Goal: Task Accomplishment & Management: Use online tool/utility

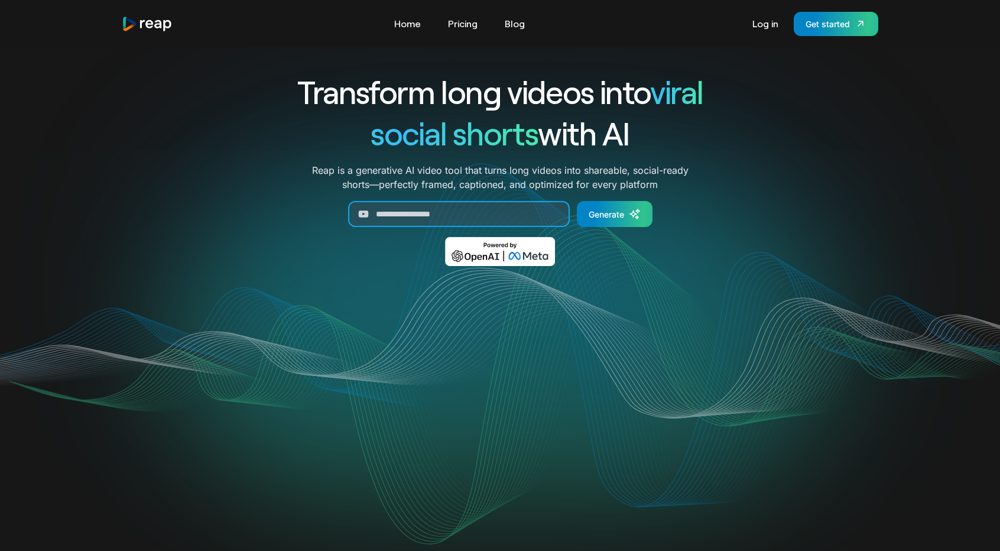
click at [443, 214] on input "Generate Form" at bounding box center [459, 214] width 222 height 26
click at [497, 217] on input "Generate Form" at bounding box center [459, 214] width 222 height 26
click at [452, 209] on input "Generate Form" at bounding box center [459, 214] width 222 height 26
paste input "**********"
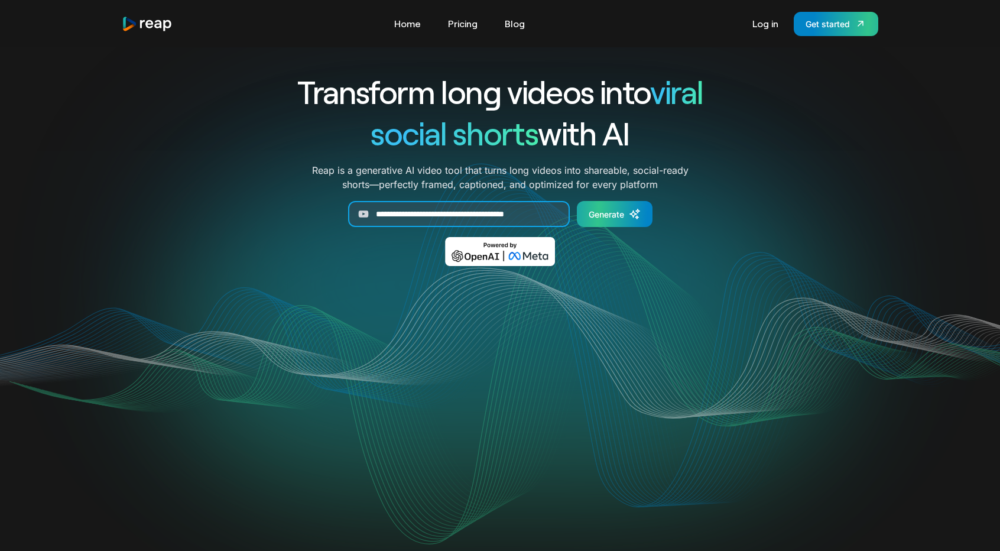
type input "**********"
click at [597, 213] on div "Generate" at bounding box center [605, 214] width 35 height 12
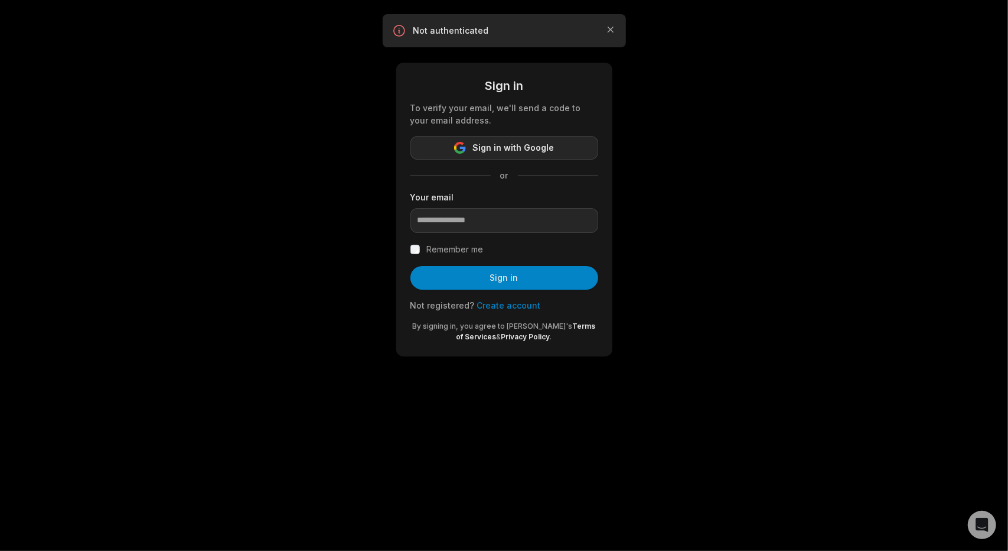
click at [499, 151] on span "Sign in with Google" at bounding box center [514, 148] width 82 height 14
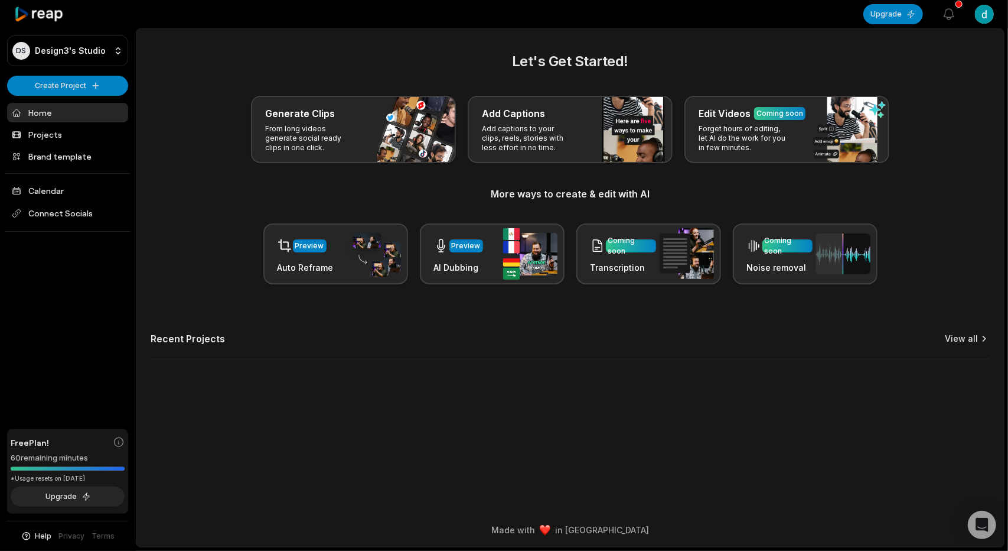
click at [972, 339] on link "View all" at bounding box center [961, 339] width 33 height 12
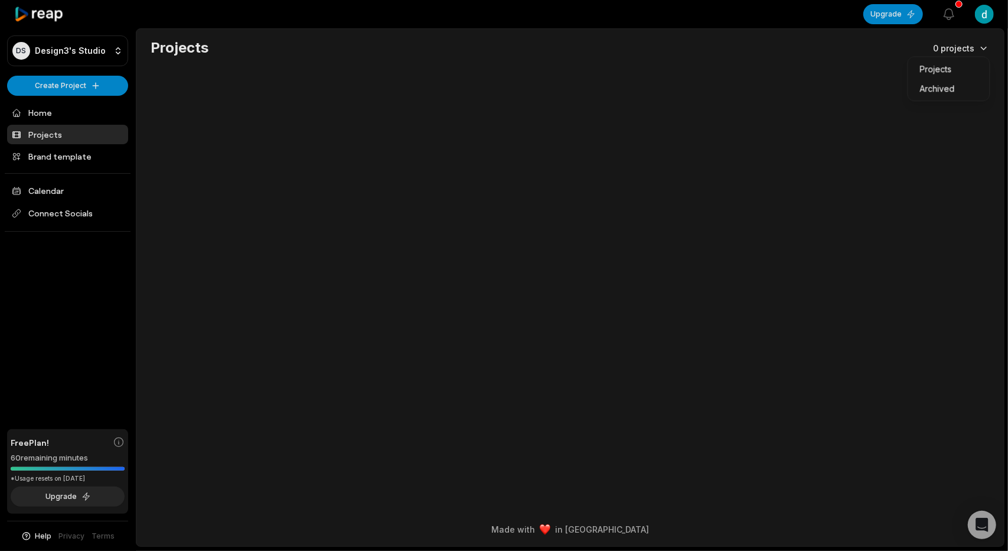
click at [985, 51] on html "DS Design3's Studio Create Project Home Projects Brand template Calendar Connec…" at bounding box center [504, 275] width 1008 height 551
click at [984, 56] on div "Projects Archived" at bounding box center [949, 78] width 83 height 45
click at [959, 87] on div "Archived" at bounding box center [949, 88] width 77 height 19
click at [970, 49] on html "DS Design3's Studio Create Project Home Projects Brand template Calendar Connec…" at bounding box center [504, 275] width 1008 height 551
click at [962, 71] on div "Projects" at bounding box center [949, 68] width 77 height 19
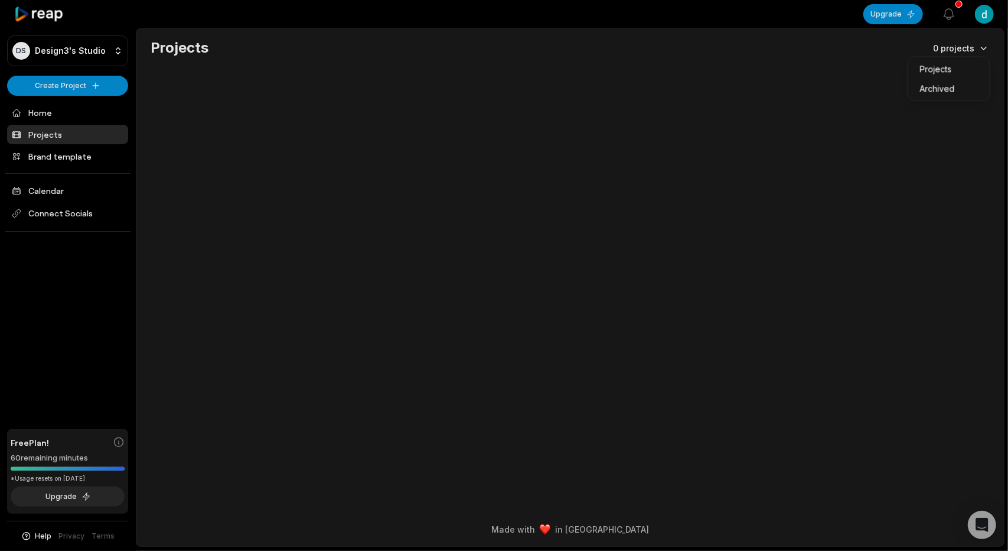
click at [969, 51] on html "DS Design3's Studio Create Project Home Projects Brand template Calendar Connec…" at bounding box center [504, 275] width 1008 height 551
click at [965, 88] on div "Archived" at bounding box center [949, 88] width 77 height 19
click at [966, 58] on div "Archived 0 projects" at bounding box center [570, 60] width 868 height 45
click at [968, 54] on html "DS Design3's Studio Create Project Home Projects Brand template Calendar Connec…" at bounding box center [504, 275] width 1008 height 551
click at [966, 69] on div "Projects" at bounding box center [949, 68] width 77 height 19
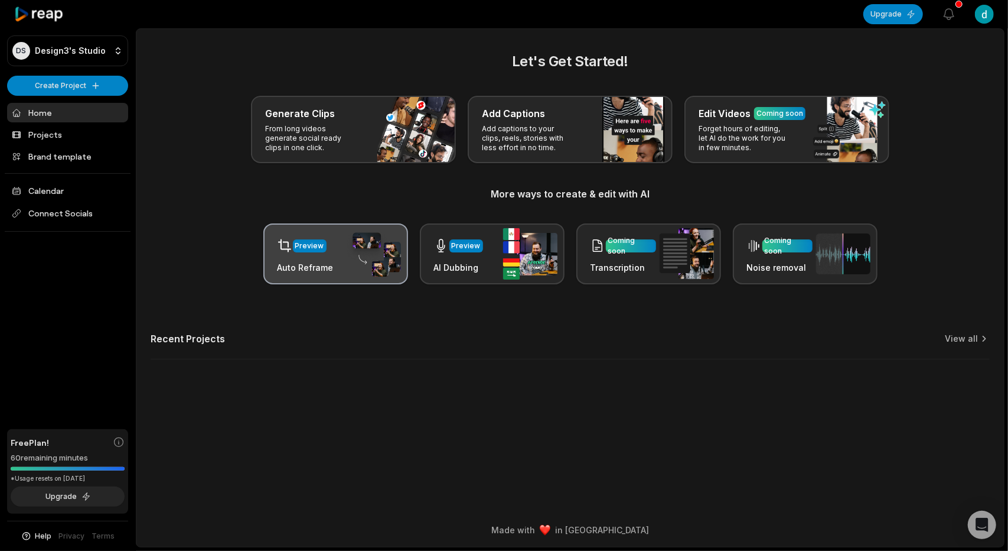
click at [334, 262] on div "Preview Auto Reframe" at bounding box center [335, 253] width 145 height 61
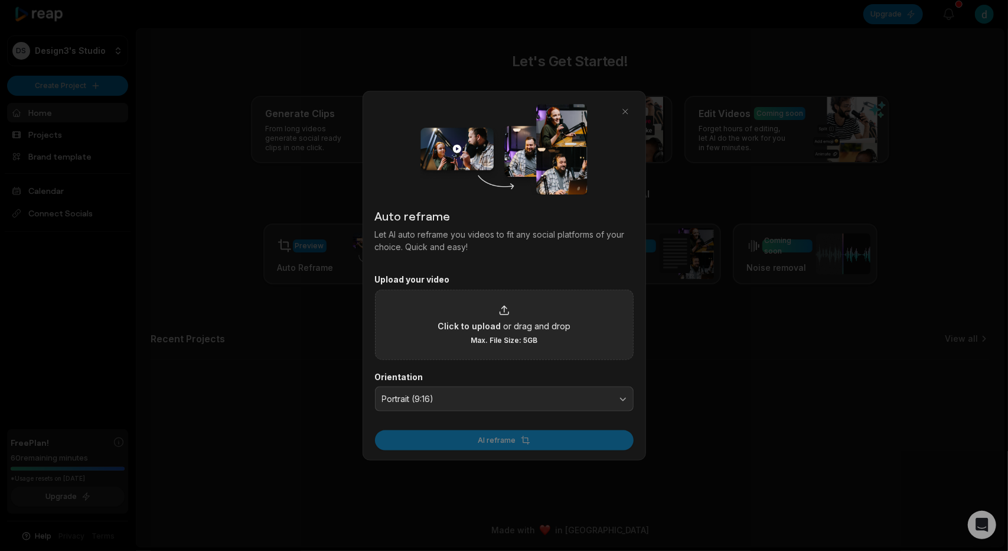
click at [497, 324] on span "Click to upload" at bounding box center [469, 325] width 63 height 12
click at [0, 0] on input "Click to upload or drag and drop Max. File Size: 5GB" at bounding box center [0, 0] width 0 height 0
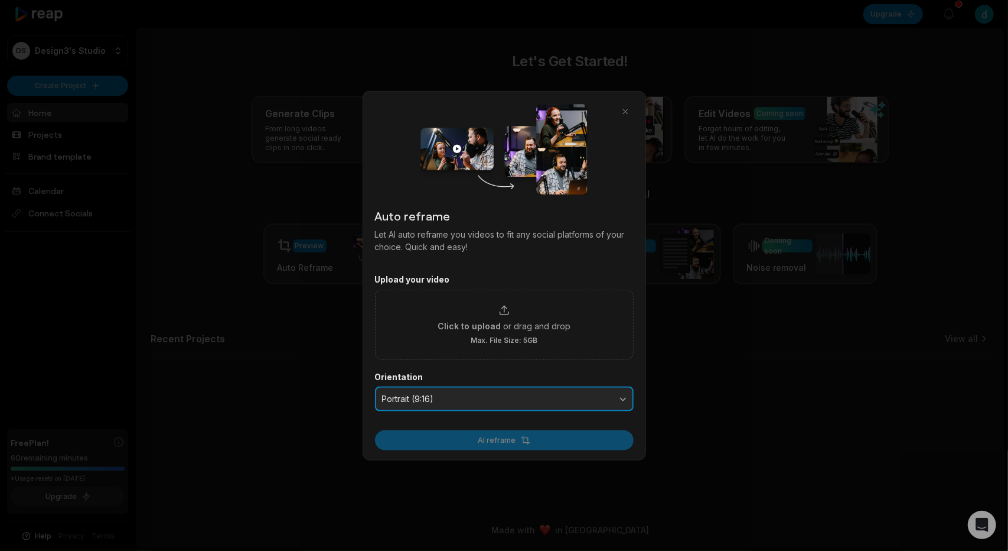
click at [497, 398] on span "Portrait (9:16)" at bounding box center [496, 398] width 228 height 11
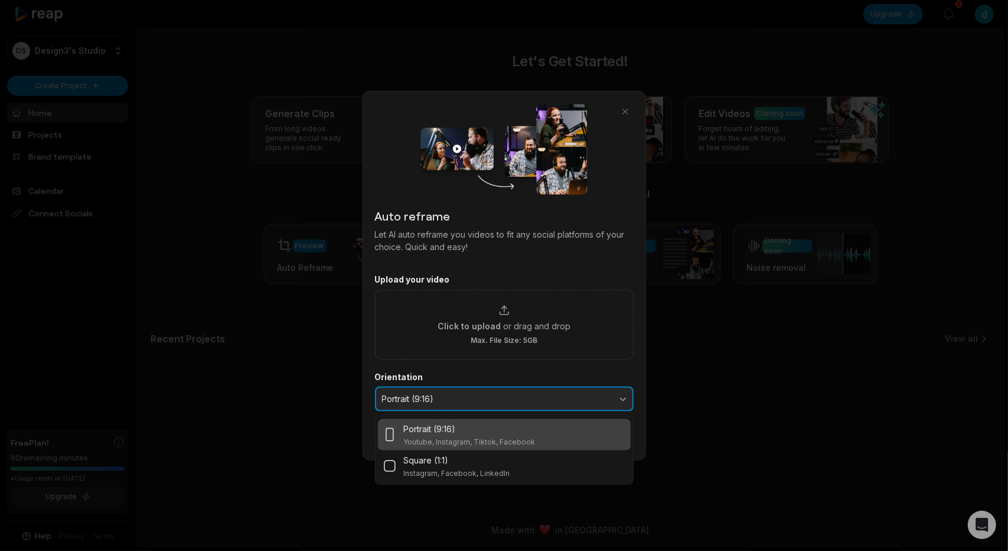
click at [482, 403] on button "Portrait (9:16)" at bounding box center [504, 398] width 259 height 25
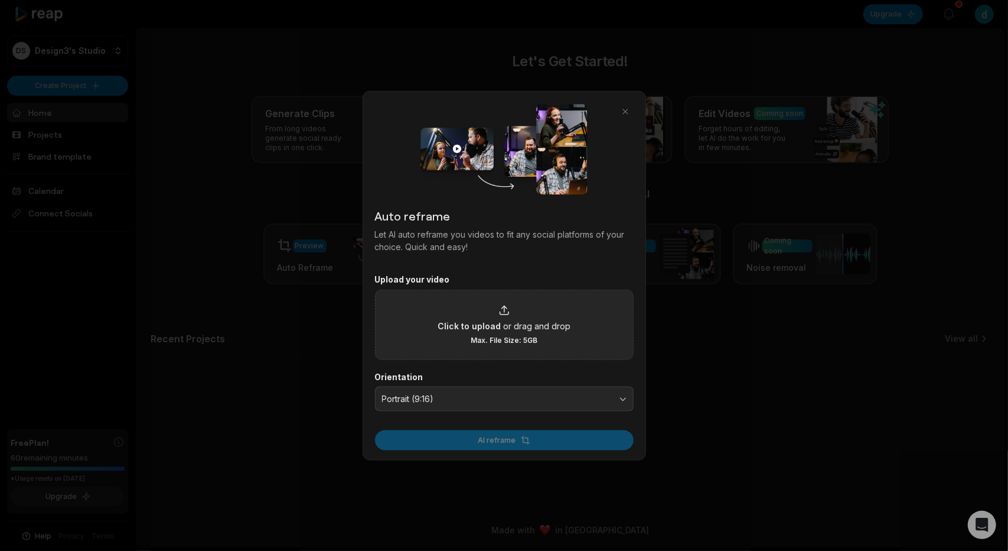
click at [500, 309] on icon at bounding box center [505, 310] width 12 height 12
click at [0, 0] on input "Click to upload or drag and drop Max. File Size: 5GB" at bounding box center [0, 0] width 0 height 0
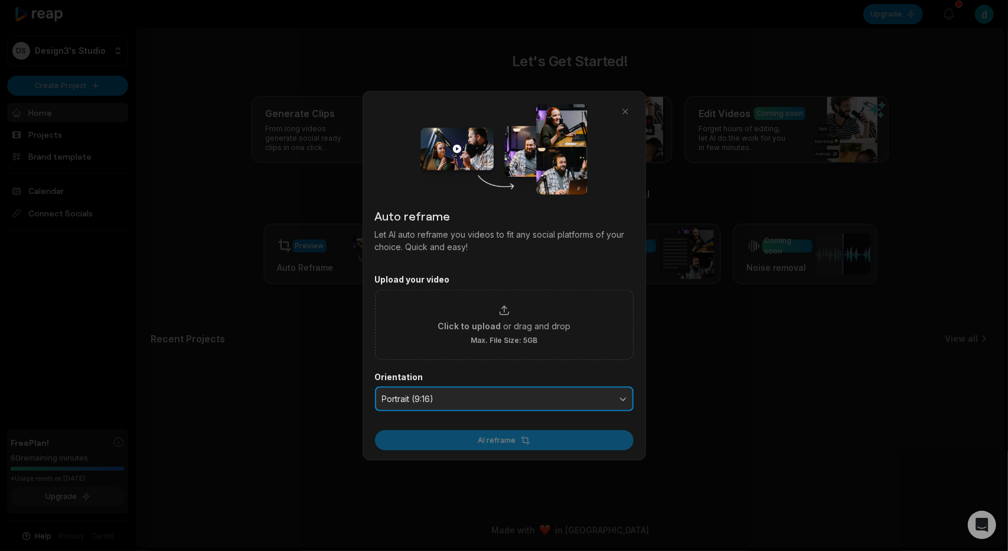
click at [506, 396] on span "Portrait (9:16)" at bounding box center [496, 398] width 228 height 11
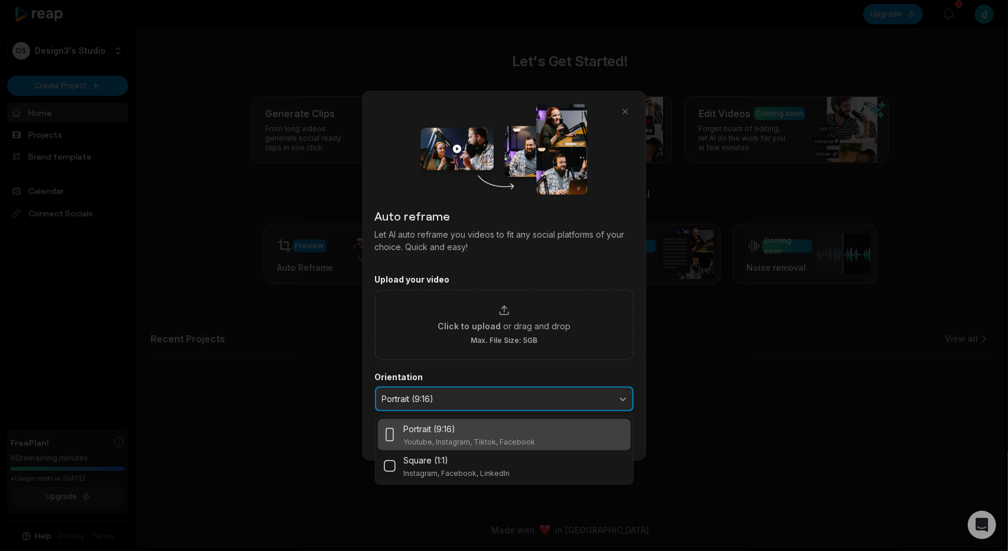
click at [503, 392] on button "Portrait (9:16)" at bounding box center [504, 398] width 259 height 25
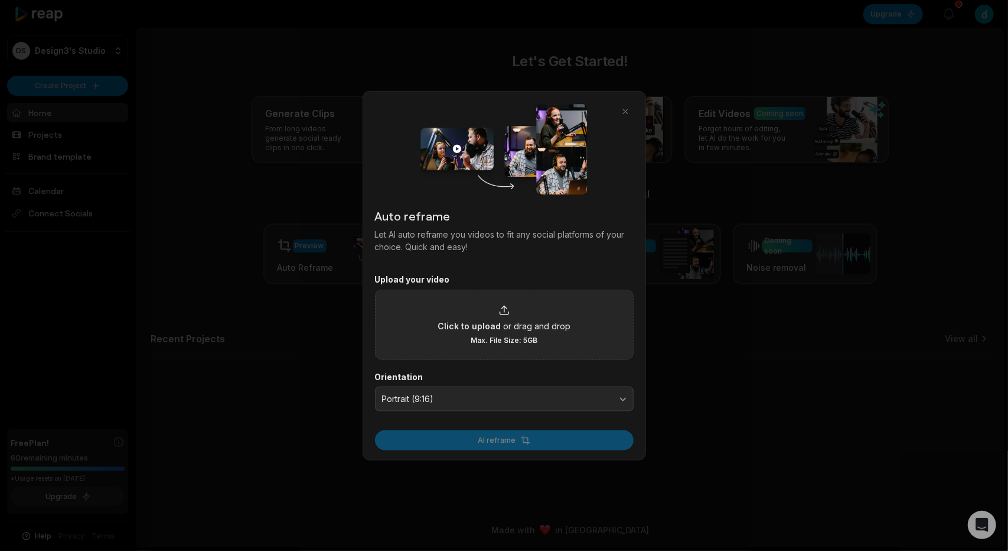
click at [496, 321] on span "Click to upload" at bounding box center [469, 325] width 63 height 12
click at [0, 0] on input "Click to upload or drag and drop Max. File Size: 5GB" at bounding box center [0, 0] width 0 height 0
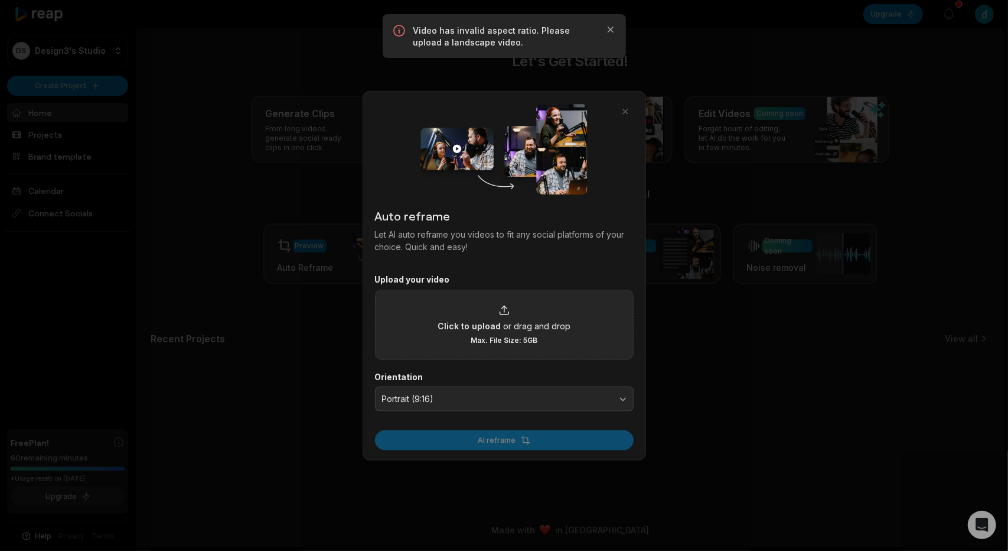
click at [410, 28] on div "Video has invalid aspect ratio. Please upload a landscape video. Close" at bounding box center [504, 36] width 224 height 25
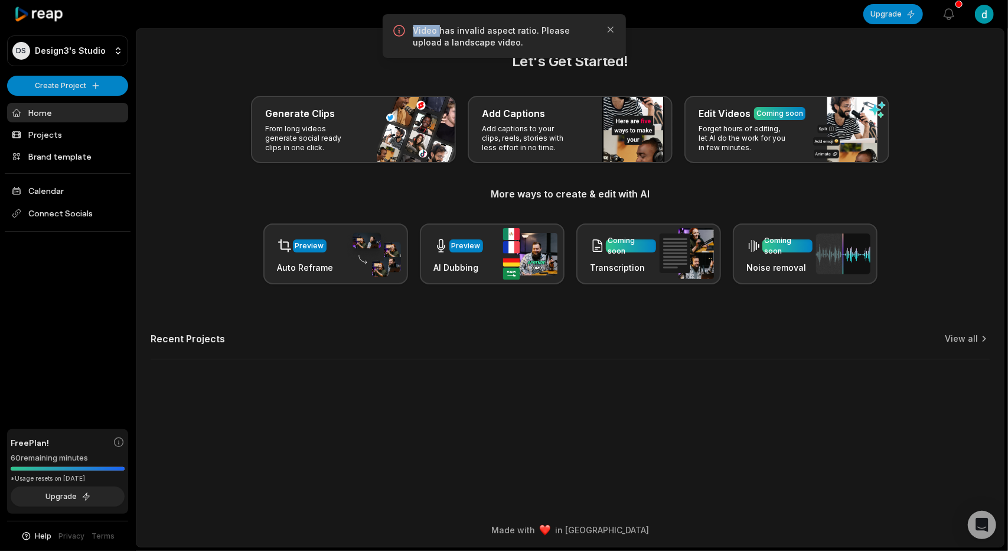
click at [410, 28] on div "Video has invalid aspect ratio. Please upload a landscape video. Close" at bounding box center [504, 36] width 224 height 25
click at [415, 30] on p "Video has invalid aspect ratio. Please upload a landscape video." at bounding box center [505, 37] width 182 height 24
drag, startPoint x: 415, startPoint y: 30, endPoint x: 427, endPoint y: 45, distance: 18.9
click at [427, 45] on p "Video has invalid aspect ratio. Please upload a landscape video." at bounding box center [505, 37] width 182 height 24
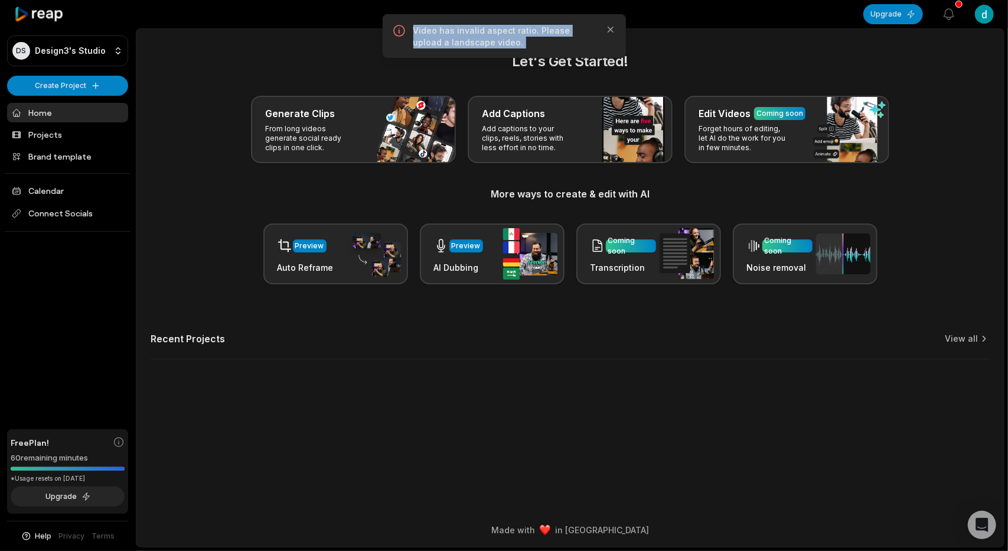
copy p "Video has invalid aspect ratio. Please upload a landscape video."
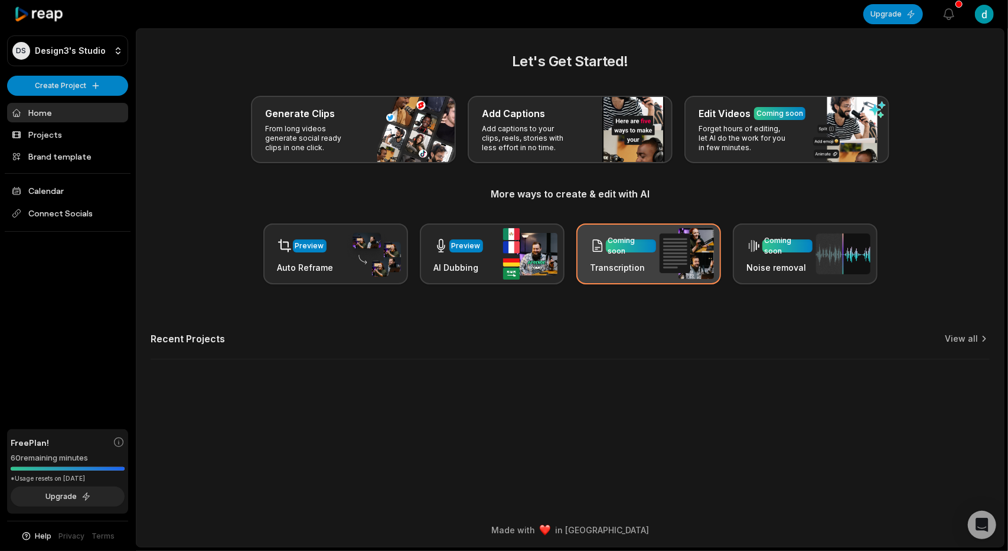
click at [608, 276] on div "Coming soon Transcription" at bounding box center [649, 253] width 145 height 61
click at [618, 271] on h3 "Transcription" at bounding box center [624, 267] width 66 height 12
click at [642, 268] on h3 "Transcription" at bounding box center [624, 267] width 66 height 12
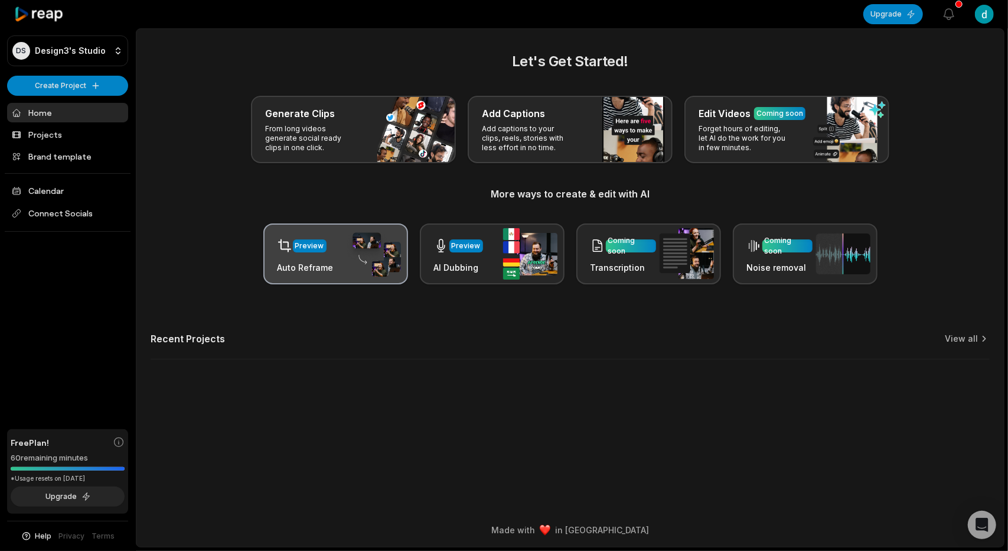
click at [372, 273] on img at bounding box center [374, 254] width 54 height 46
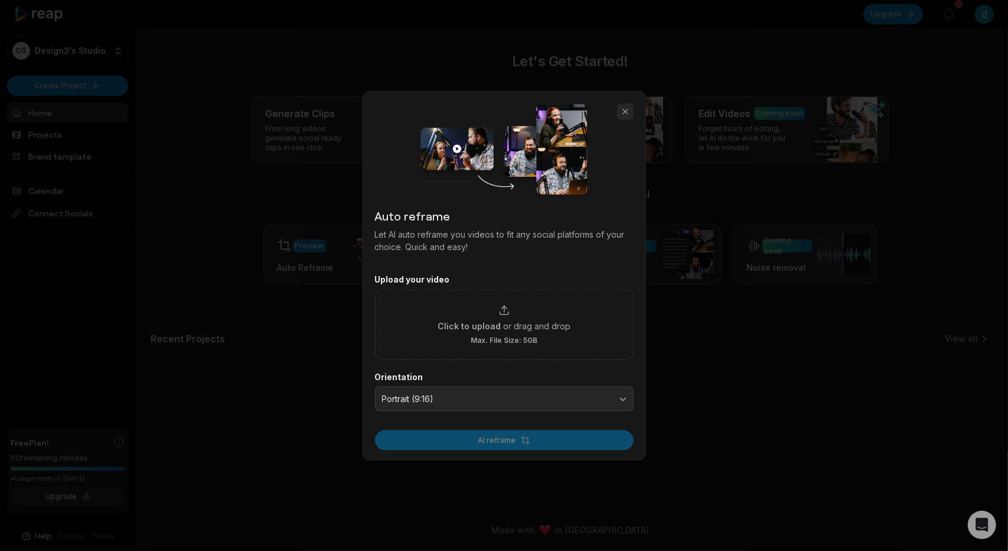
click at [628, 112] on button "button" at bounding box center [625, 111] width 17 height 17
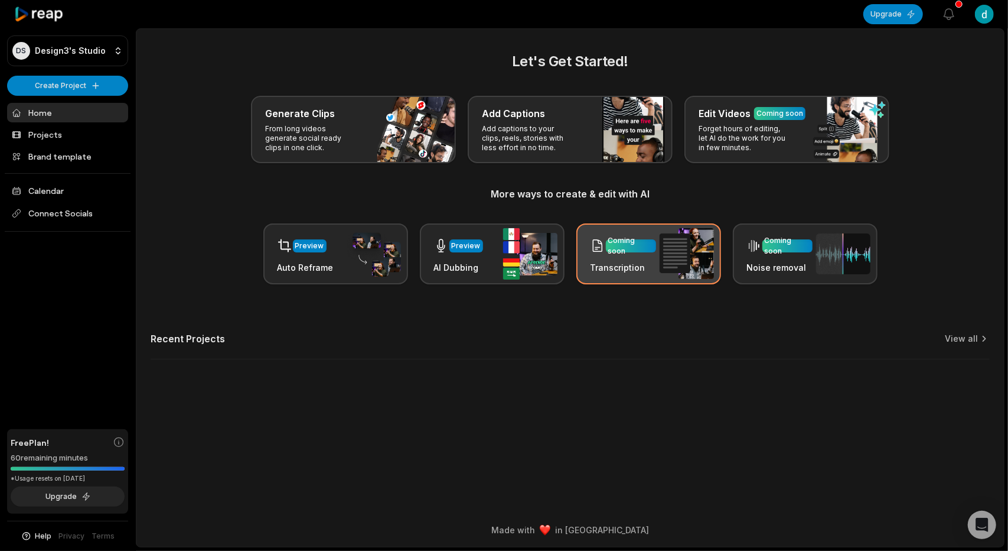
click at [649, 250] on div "Coming soon" at bounding box center [630, 245] width 45 height 21
click at [678, 233] on img at bounding box center [687, 253] width 54 height 51
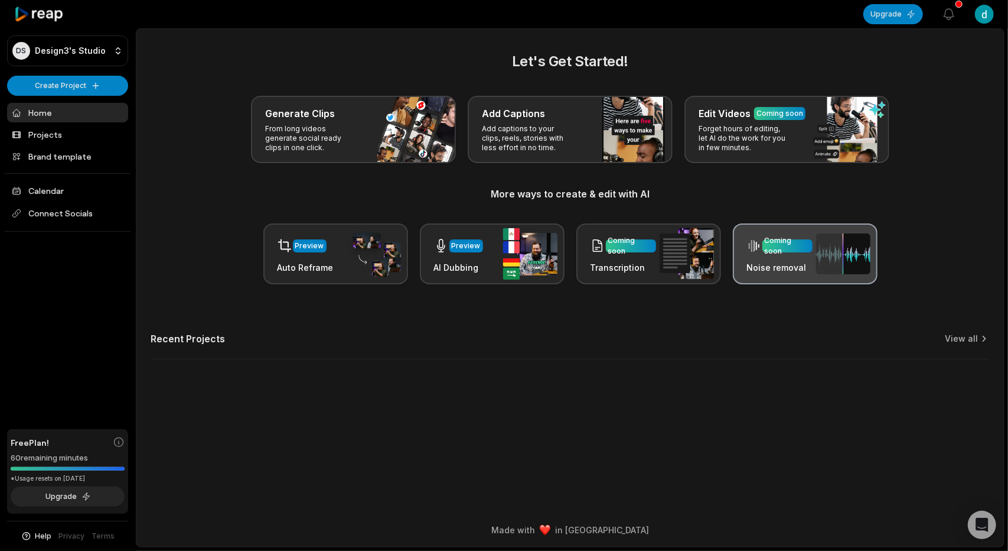
click at [764, 252] on div "Coming soon" at bounding box center [780, 246] width 66 height 24
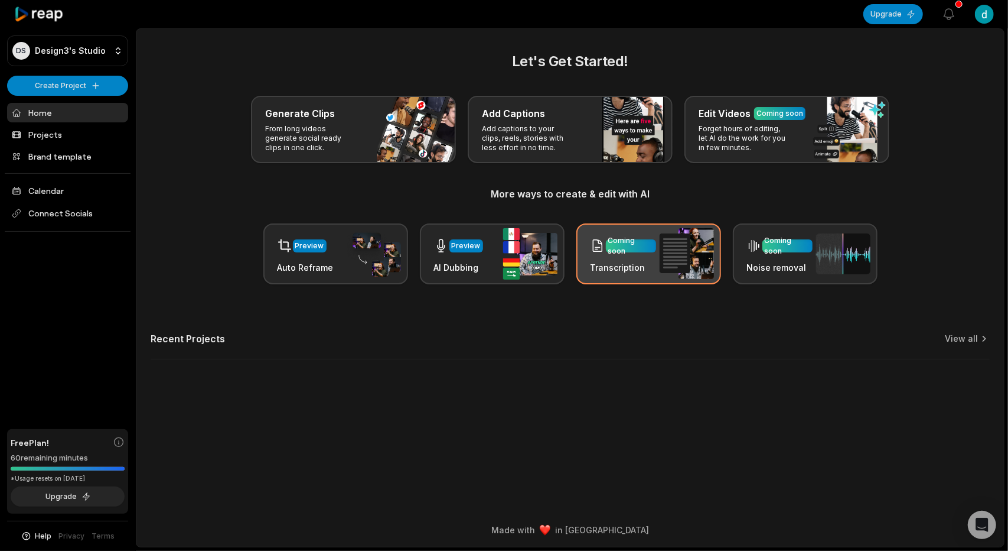
click at [648, 256] on div "Coming soon" at bounding box center [624, 245] width 66 height 24
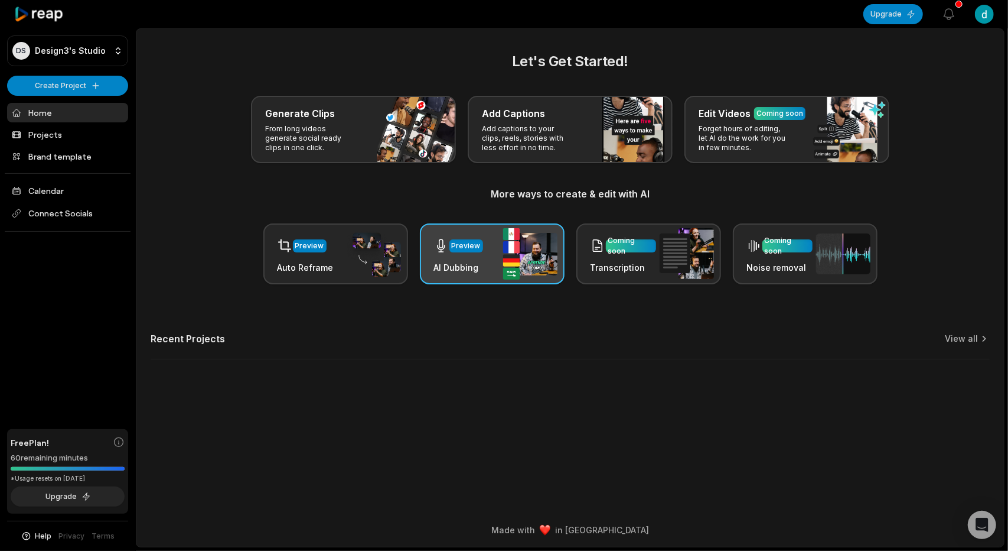
click at [515, 265] on img at bounding box center [530, 253] width 54 height 51
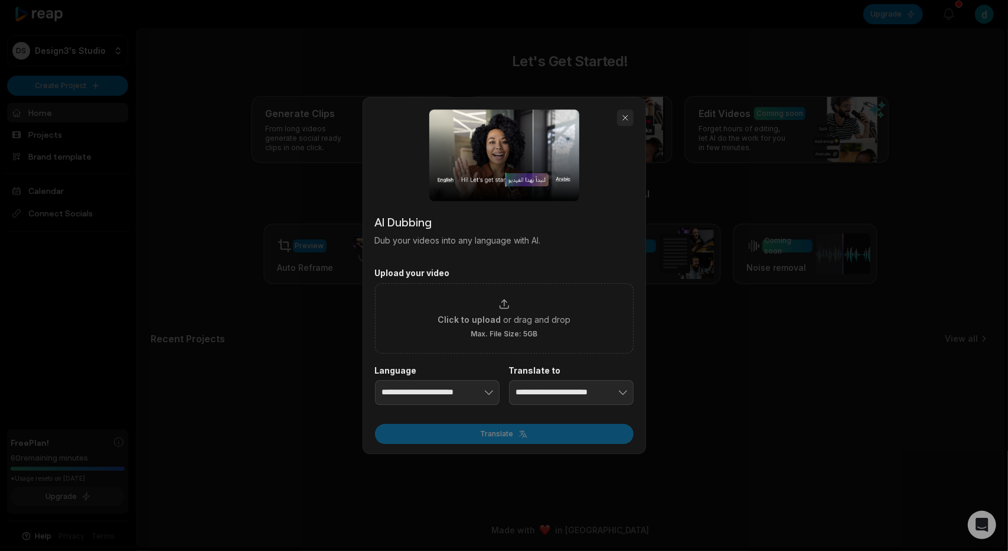
click at [626, 116] on button "button" at bounding box center [625, 117] width 17 height 17
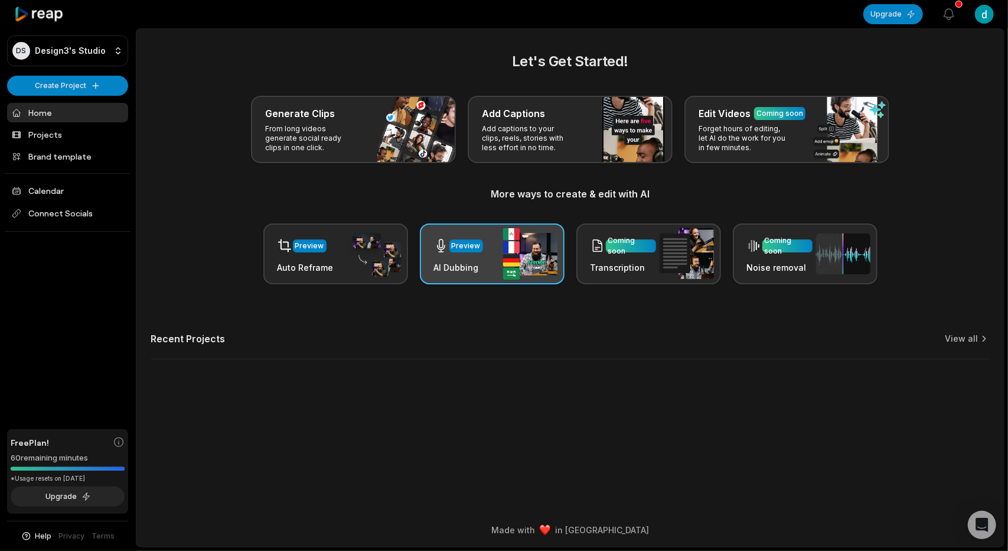
click at [463, 258] on div "Preview AI Dubbing" at bounding box center [458, 253] width 49 height 40
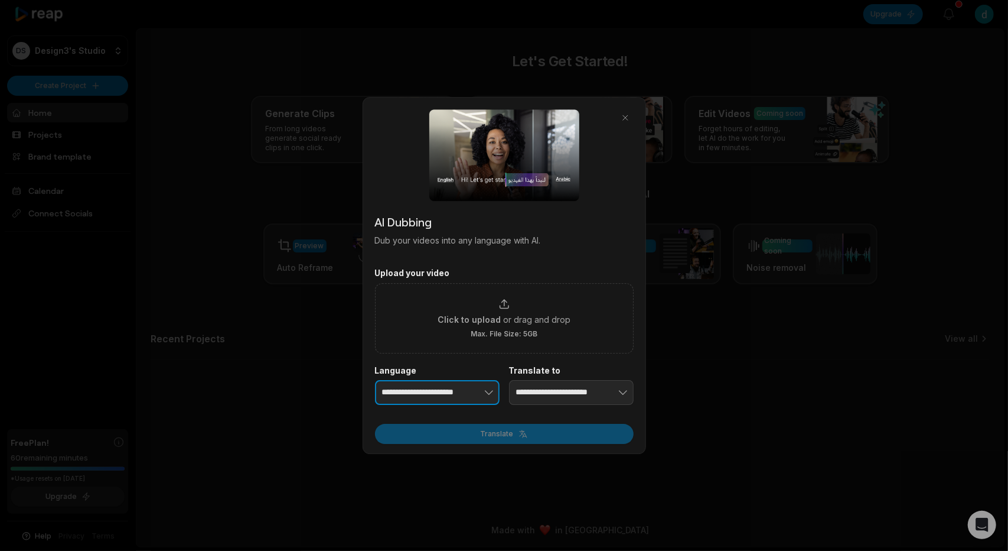
type input "**********"
click at [456, 393] on button "button" at bounding box center [471, 392] width 58 height 25
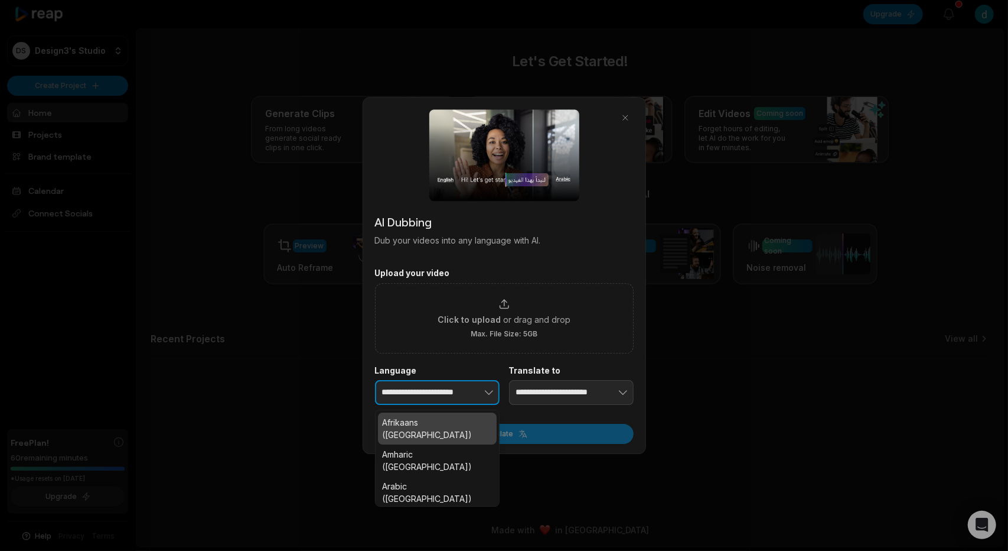
click at [456, 393] on button "button" at bounding box center [471, 392] width 58 height 25
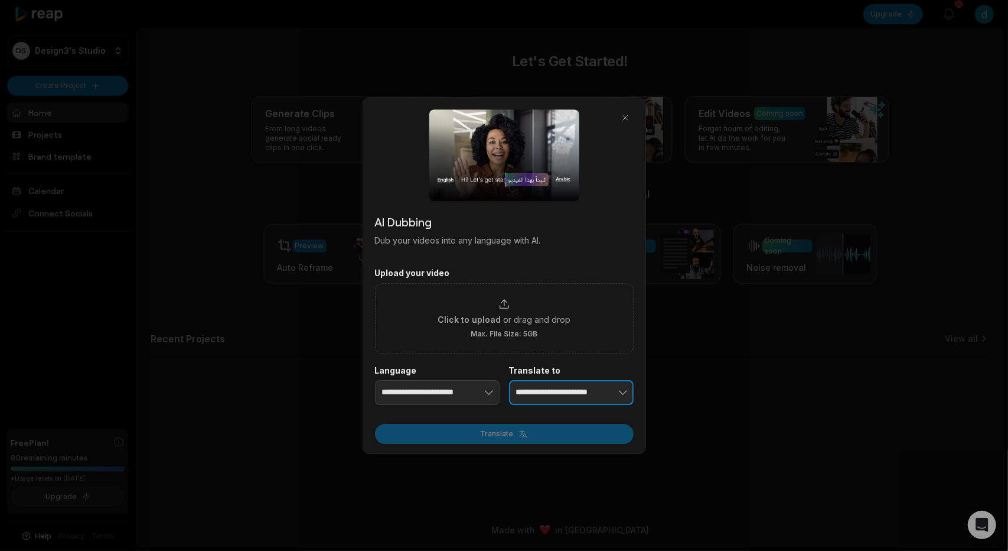
click at [613, 392] on button "button" at bounding box center [605, 392] width 58 height 25
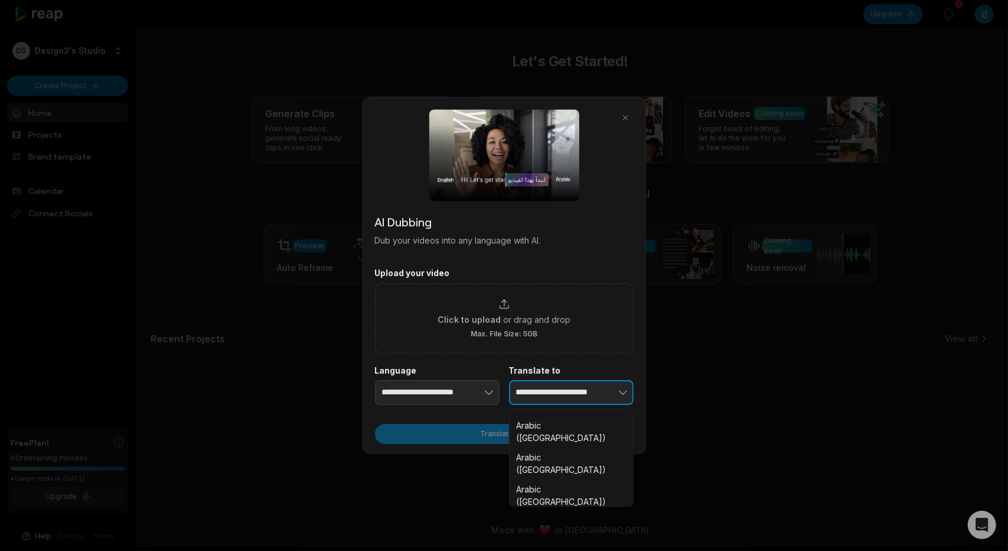
scroll to position [236, 0]
type input "**********"
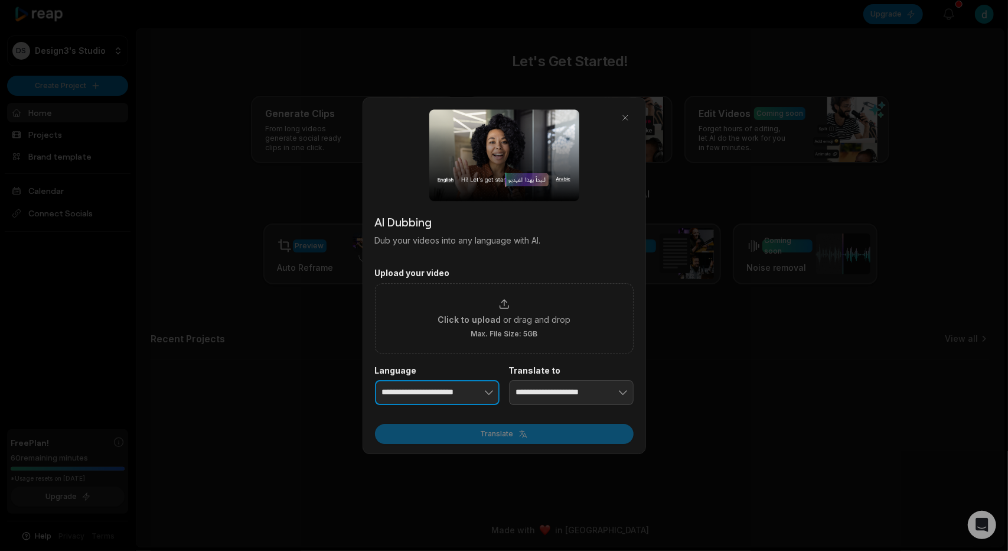
click at [484, 394] on icon "button" at bounding box center [489, 392] width 12 height 12
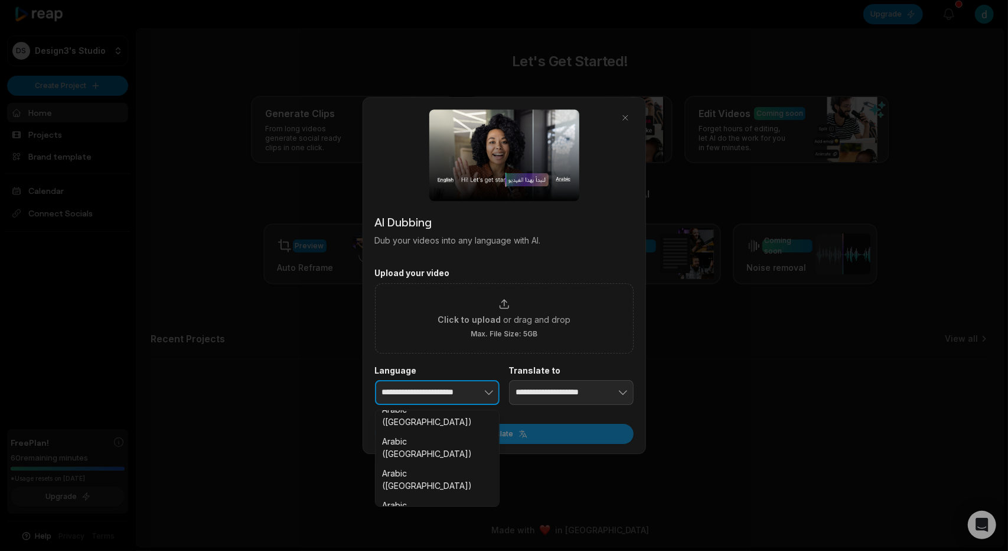
type input "**********"
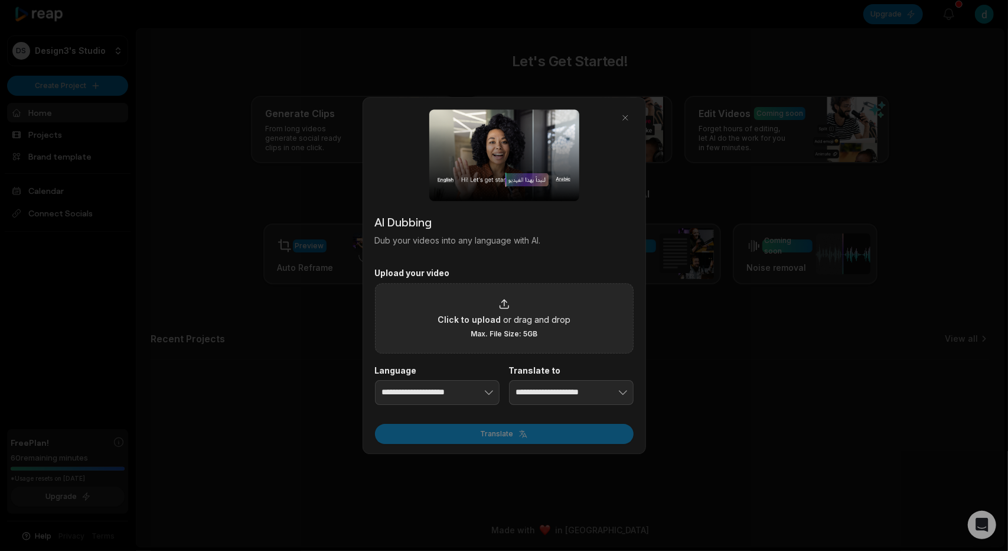
click at [515, 316] on span "or drag and drop" at bounding box center [536, 319] width 67 height 12
click at [0, 0] on input "Click to upload or drag and drop Max. File Size: 5GB" at bounding box center [0, 0] width 0 height 0
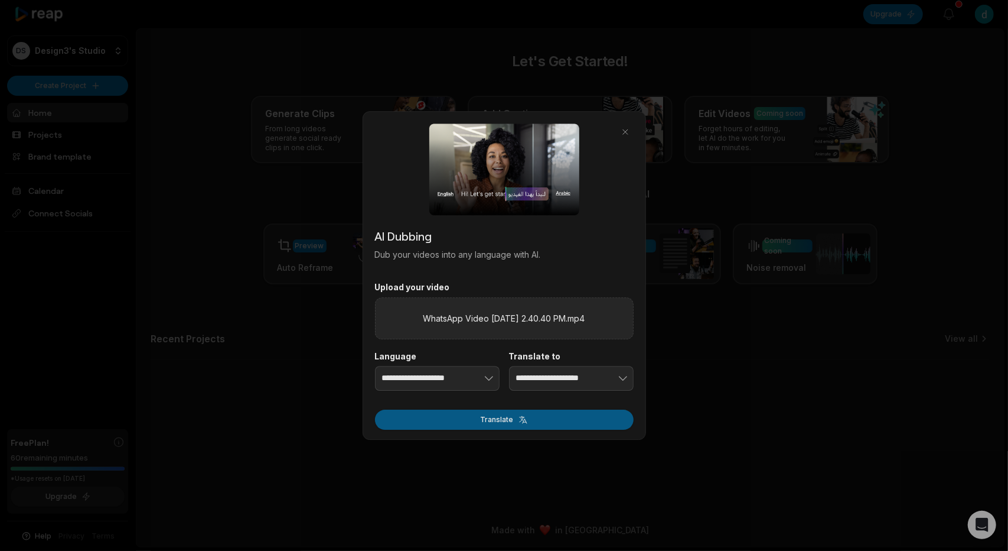
click at [486, 421] on button "Translate" at bounding box center [504, 419] width 259 height 20
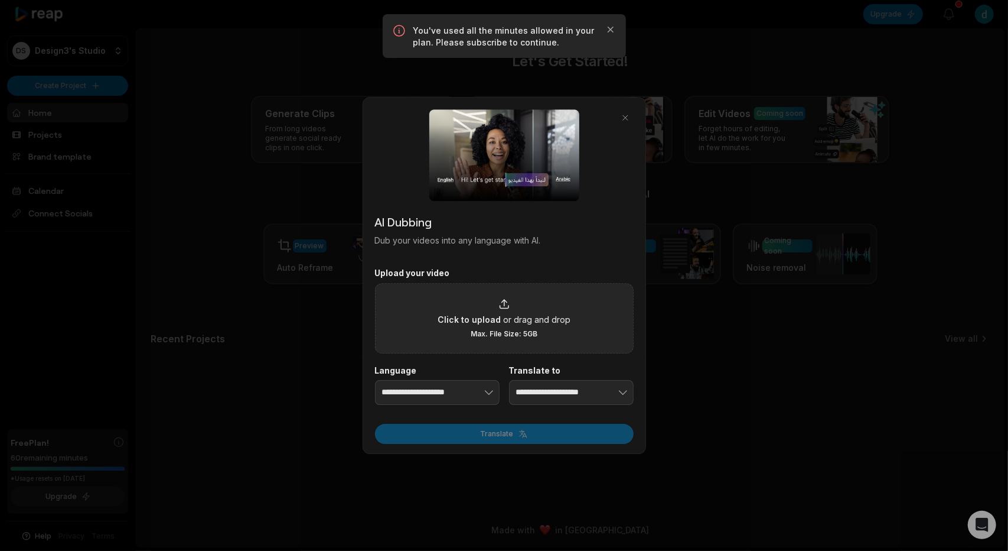
click at [429, 31] on p "You've used all the minutes allowed in your plan. Please subscribe to continue." at bounding box center [505, 37] width 182 height 24
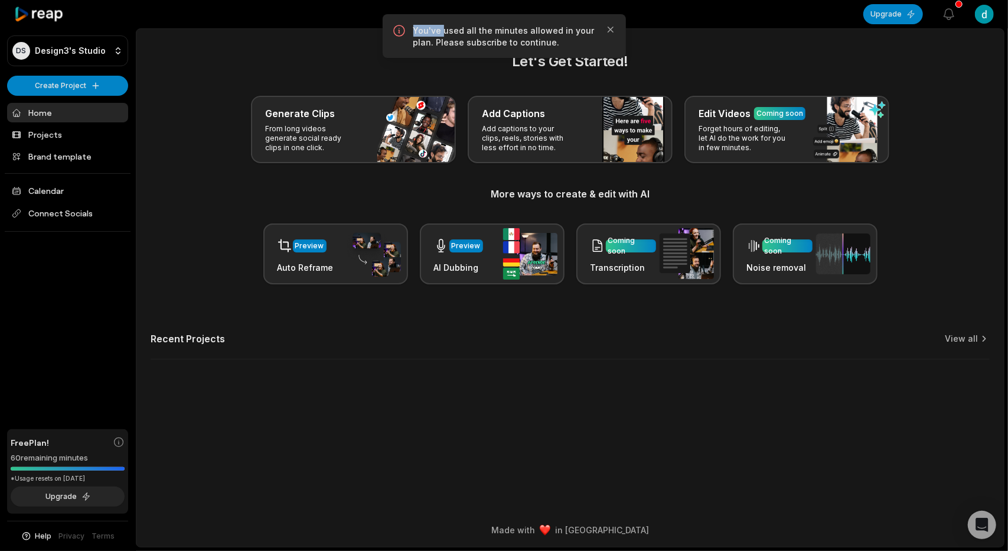
click at [429, 31] on p "You've used all the minutes allowed in your plan. Please subscribe to continue." at bounding box center [505, 37] width 182 height 24
copy p "You've used all the minutes allowed in your plan. Please subscribe to continue."
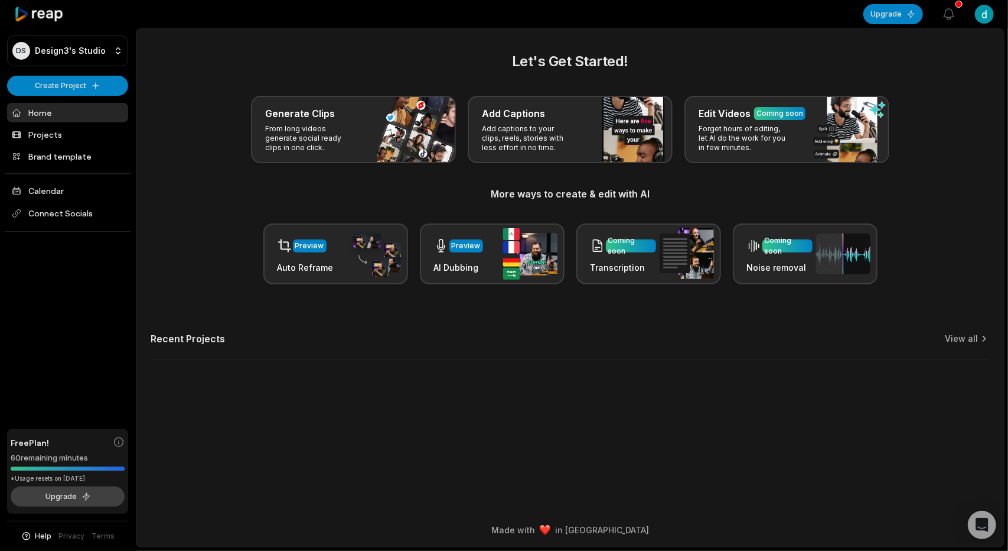
click at [69, 497] on button "Upgrade" at bounding box center [68, 496] width 114 height 20
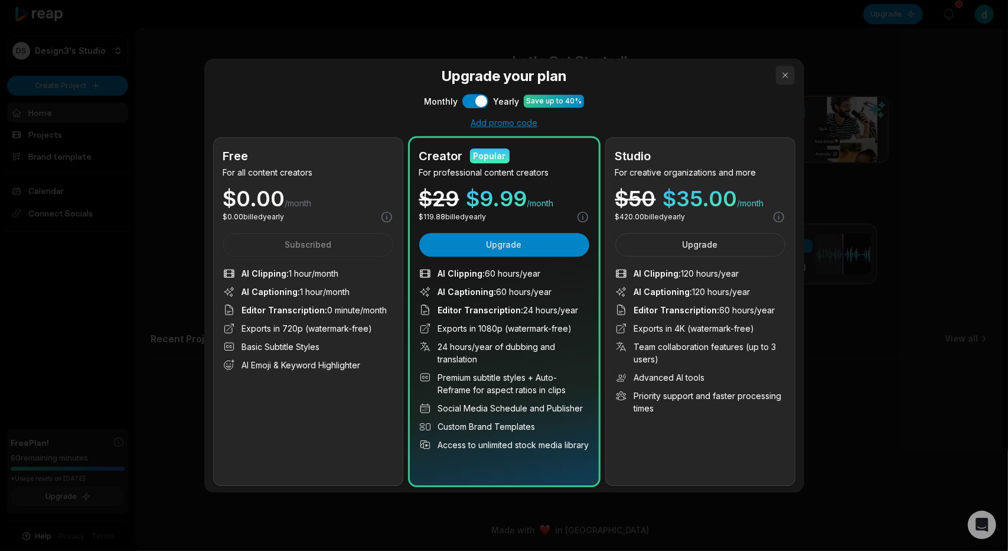
click at [779, 77] on button "button" at bounding box center [785, 75] width 19 height 19
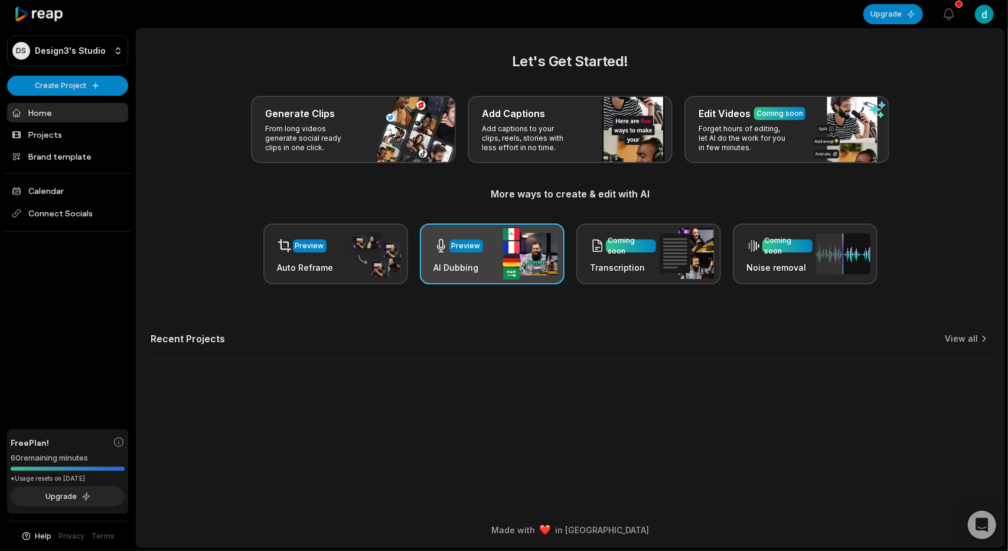
click at [476, 272] on h3 "AI Dubbing" at bounding box center [458, 267] width 49 height 12
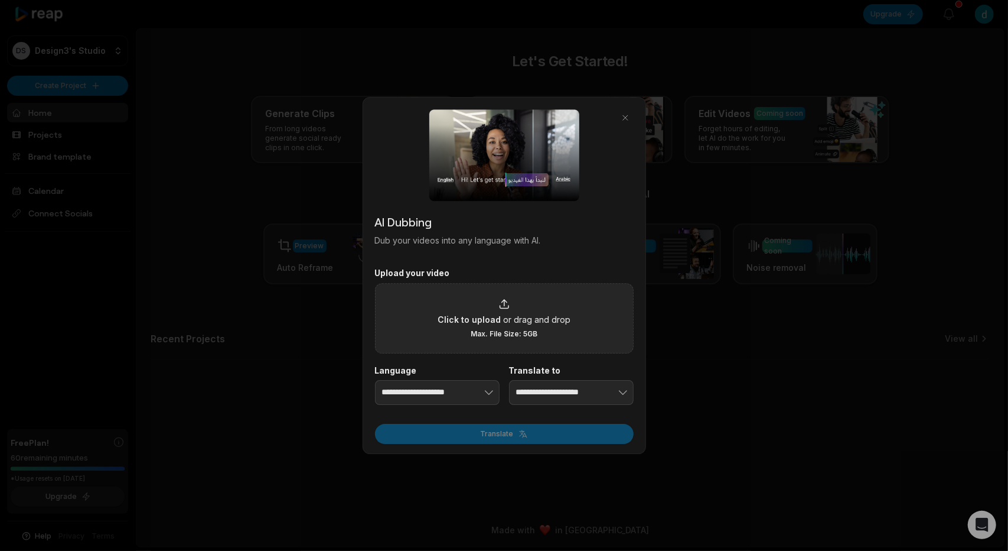
click at [499, 306] on icon at bounding box center [505, 304] width 12 height 12
click at [0, 0] on input "Click to upload or drag and drop Max. File Size: 5GB" at bounding box center [0, 0] width 0 height 0
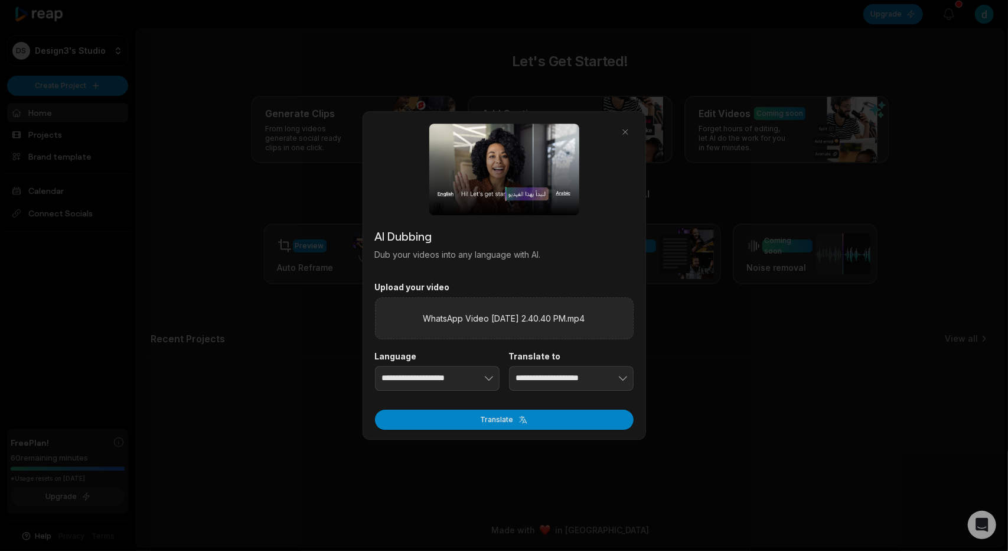
click at [561, 192] on img at bounding box center [504, 169] width 150 height 92
click at [473, 425] on button "Translate" at bounding box center [504, 419] width 259 height 20
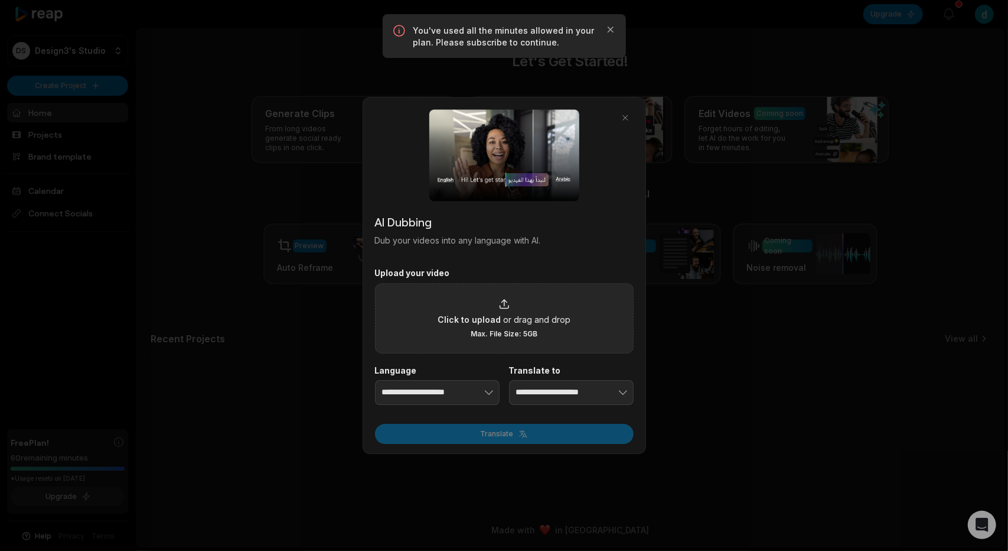
click at [655, 379] on div at bounding box center [504, 275] width 1008 height 551
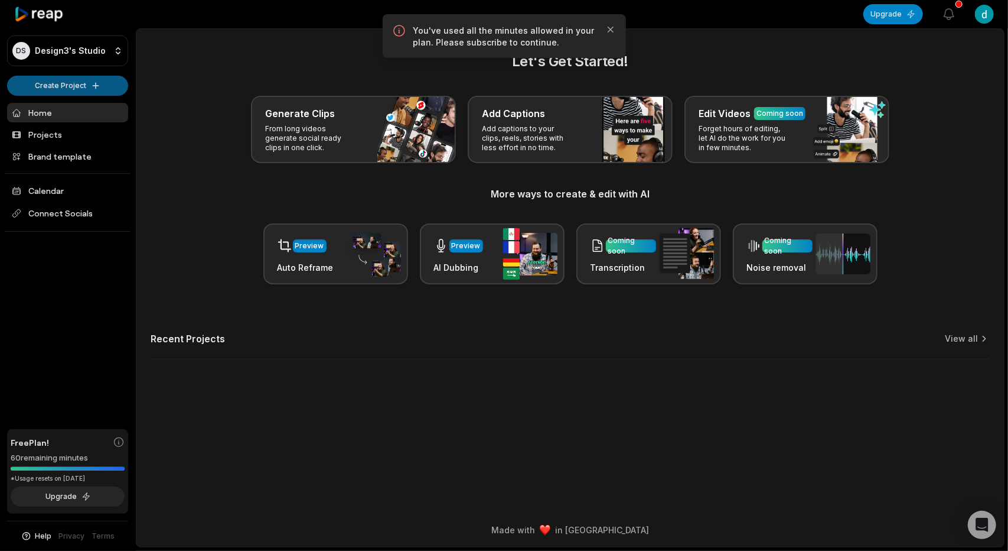
click at [72, 86] on html "DS Design3's Studio Create Project Home Projects Brand template Calendar Connec…" at bounding box center [504, 275] width 1008 height 551
click at [83, 105] on link "Create Clips" at bounding box center [67, 110] width 115 height 19
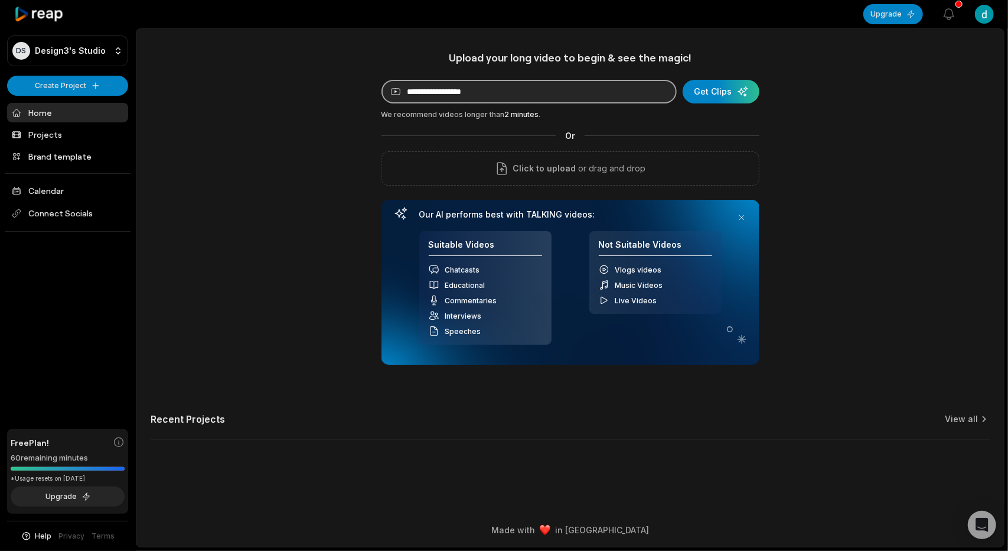
click at [493, 99] on input at bounding box center [529, 92] width 295 height 24
click at [549, 95] on input at bounding box center [529, 92] width 295 height 24
paste input "**********"
type input "**********"
click at [516, 135] on div "Or" at bounding box center [571, 135] width 378 height 12
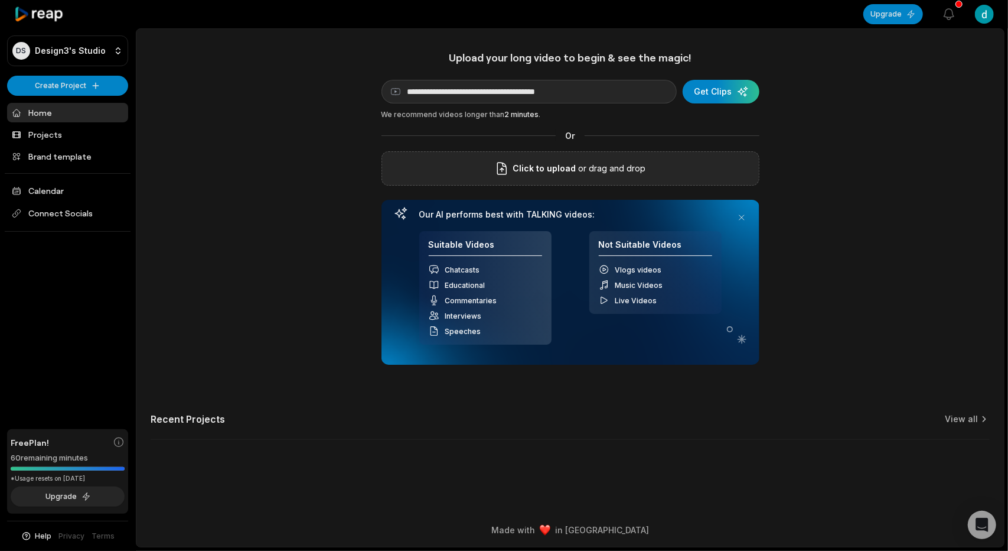
click at [533, 169] on span "Click to upload" at bounding box center [544, 168] width 63 height 14
click at [0, 0] on input "Click to upload" at bounding box center [0, 0] width 0 height 0
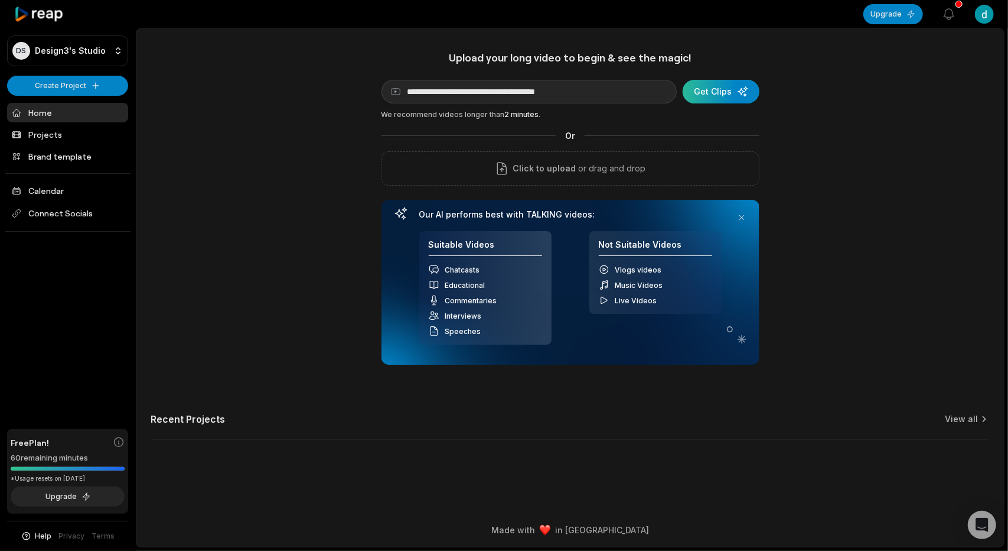
click at [723, 99] on div "submit" at bounding box center [721, 92] width 77 height 24
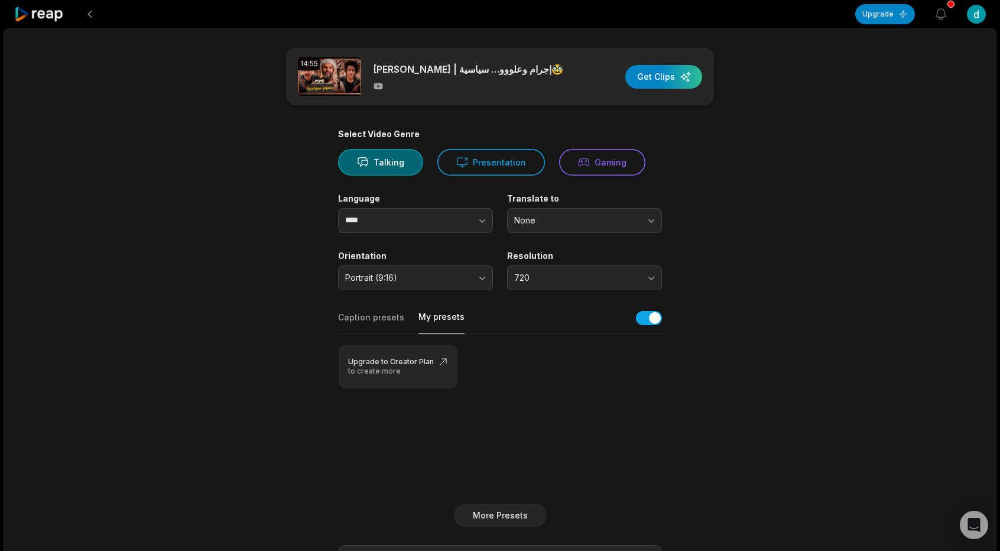
click at [423, 323] on button "My presets" at bounding box center [441, 322] width 46 height 23
click at [382, 317] on button "Caption presets" at bounding box center [371, 322] width 66 height 22
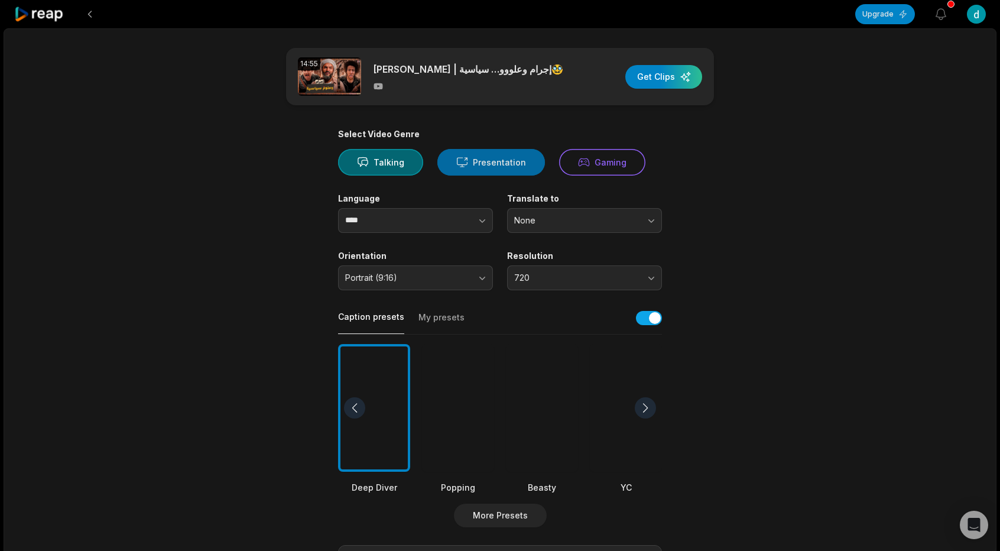
click at [473, 159] on button "Presentation" at bounding box center [491, 162] width 108 height 27
click at [578, 160] on icon at bounding box center [584, 162] width 12 height 12
click at [402, 165] on button "Talking" at bounding box center [380, 162] width 85 height 27
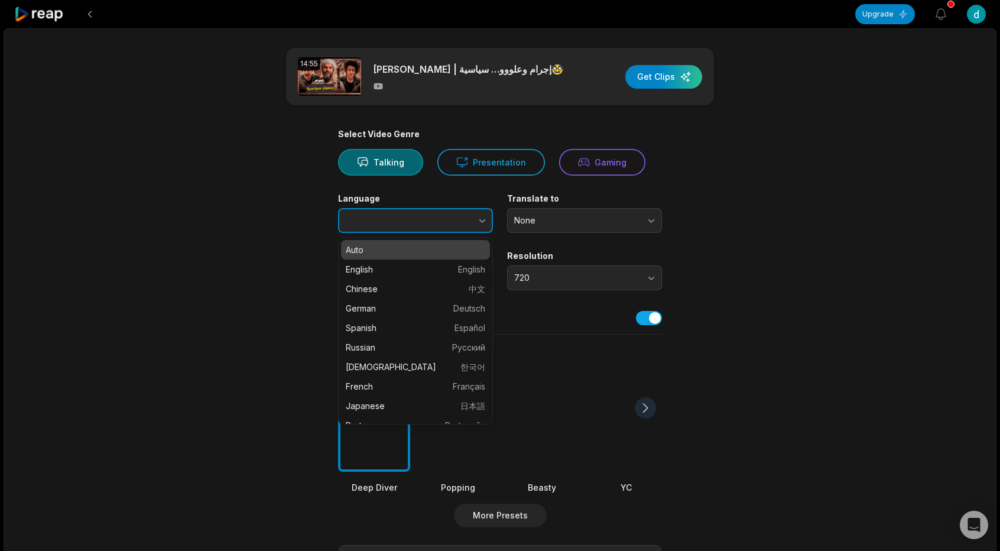
click at [480, 230] on button "button" at bounding box center [458, 220] width 67 height 25
type input "****"
click at [480, 230] on button "button" at bounding box center [458, 220] width 67 height 25
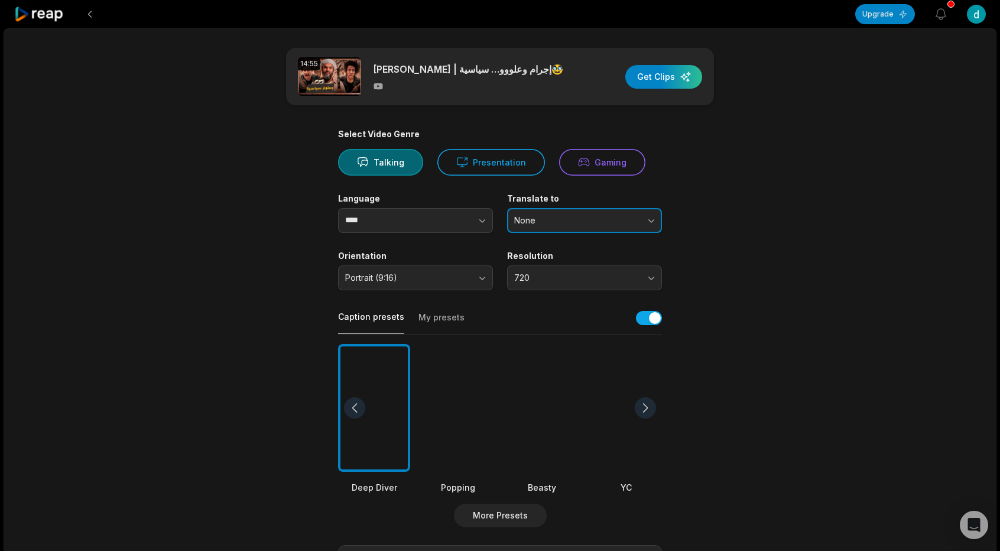
click at [567, 223] on span "None" at bounding box center [576, 220] width 124 height 11
click at [572, 224] on span "None" at bounding box center [576, 220] width 124 height 11
click at [632, 276] on span "720" at bounding box center [576, 277] width 124 height 11
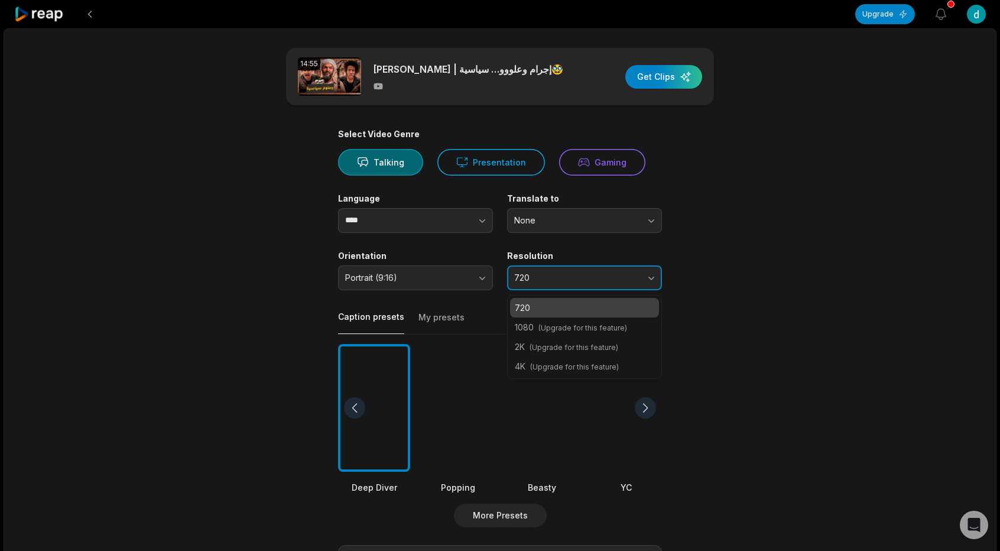
click at [632, 276] on span "720" at bounding box center [576, 277] width 124 height 11
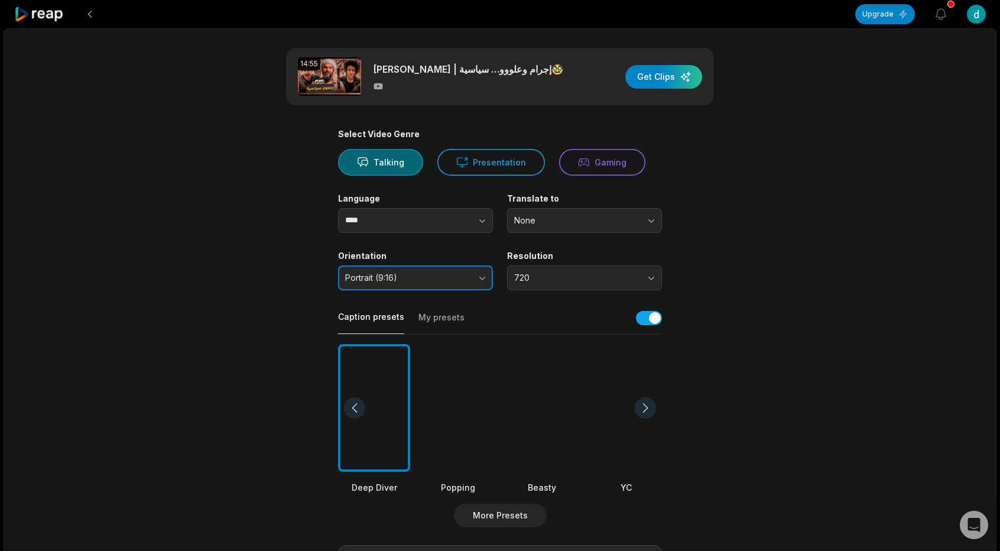
click at [476, 276] on button "Portrait (9:16)" at bounding box center [415, 277] width 155 height 25
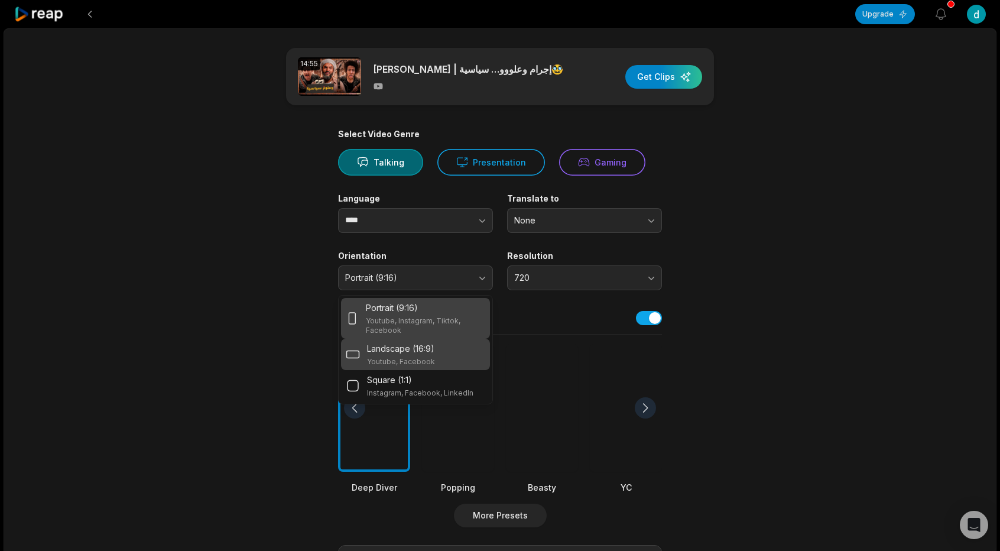
click at [419, 357] on p "Youtube, Facebook" at bounding box center [401, 361] width 68 height 9
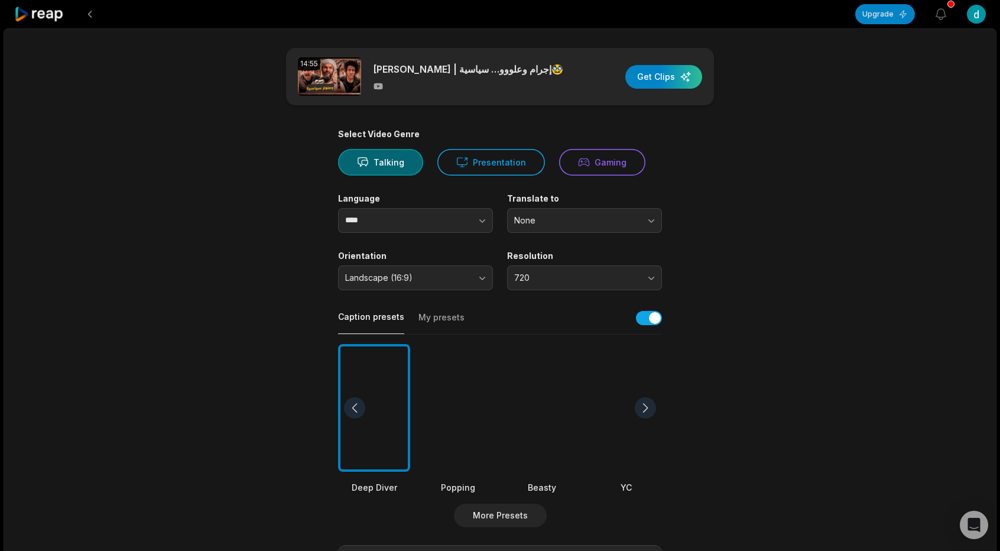
click at [390, 438] on div at bounding box center [374, 408] width 72 height 128
click at [479, 512] on button "More Presets" at bounding box center [500, 515] width 93 height 24
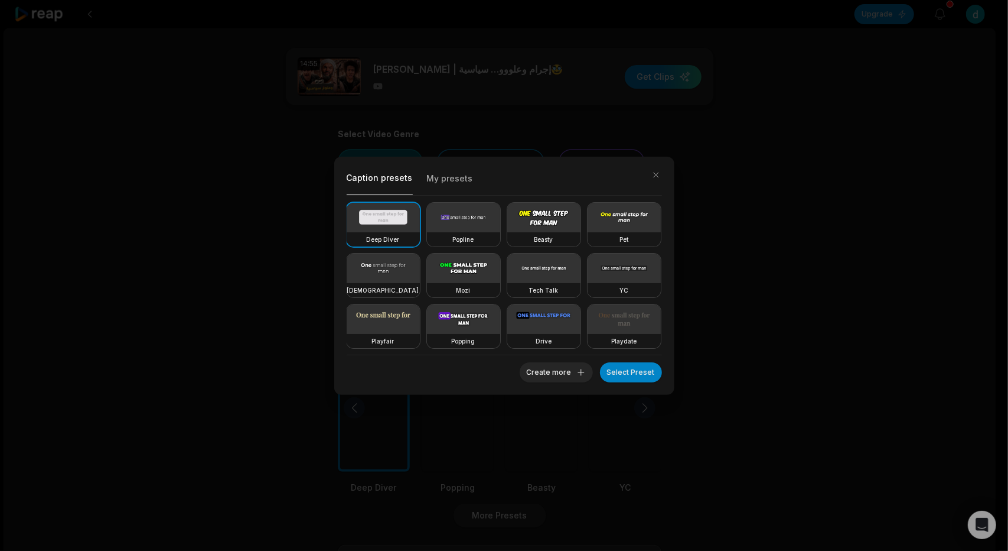
click at [445, 177] on button "My presets" at bounding box center [450, 181] width 46 height 25
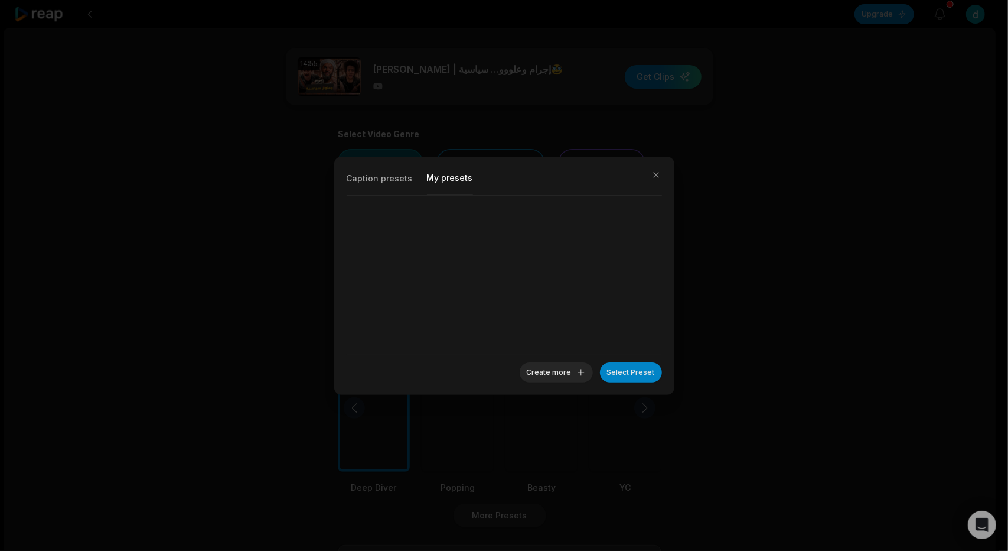
click at [401, 177] on button "Caption presets" at bounding box center [380, 181] width 66 height 25
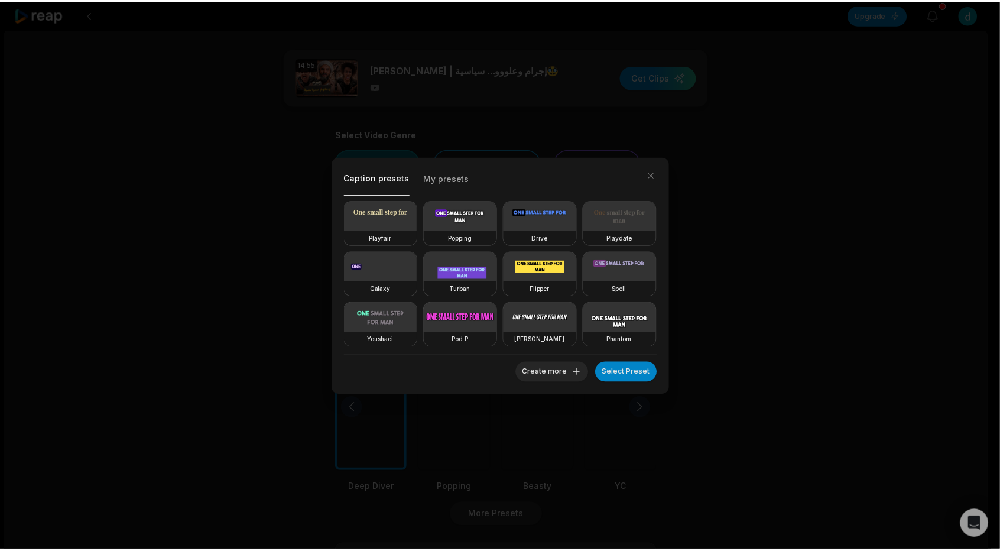
scroll to position [204, 0]
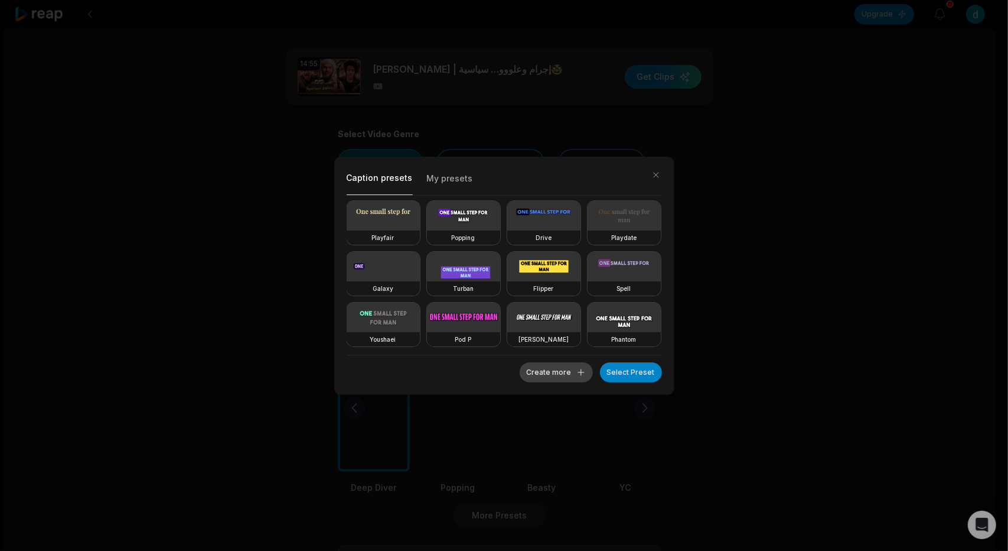
click at [578, 370] on button "Create more" at bounding box center [556, 372] width 73 height 20
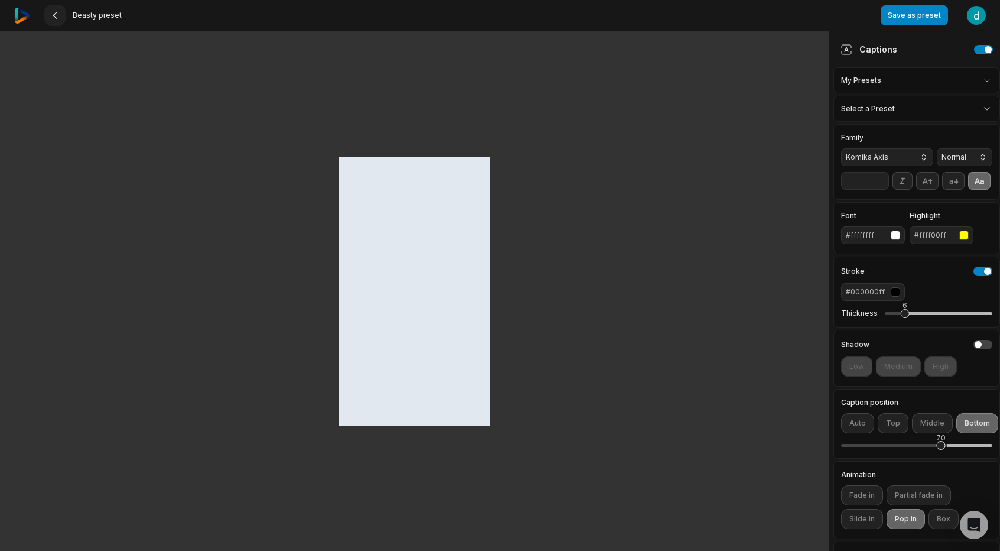
click at [60, 17] on button at bounding box center [54, 15] width 21 height 21
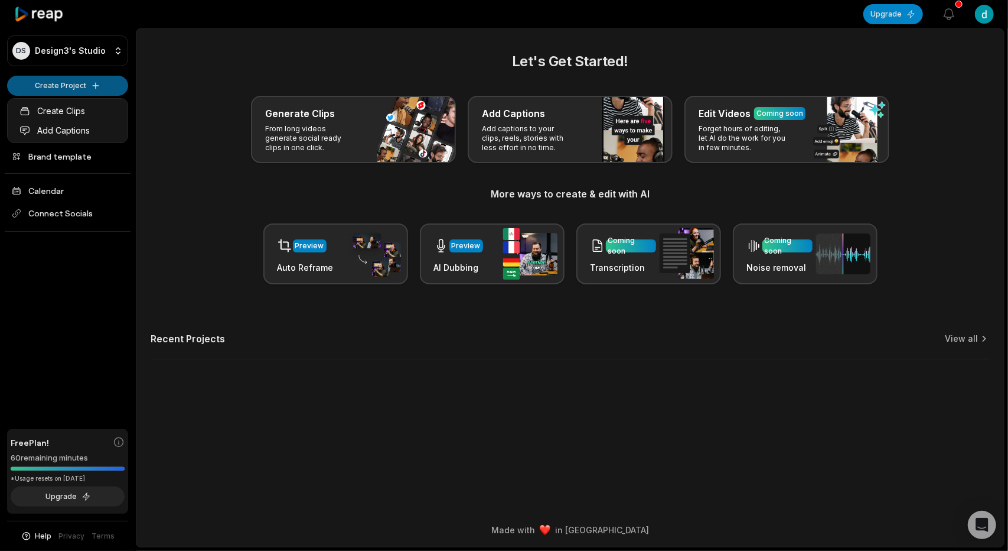
click at [81, 89] on html "DS Design3's Studio Create Project Home Projects Brand template Calendar Connec…" at bounding box center [504, 275] width 1008 height 551
click at [79, 108] on link "Create Clips" at bounding box center [67, 110] width 115 height 19
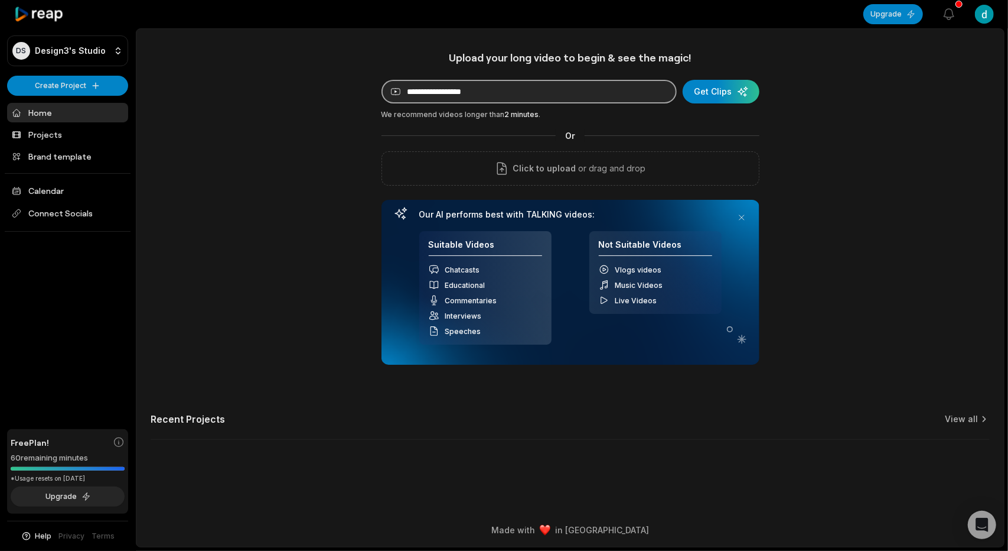
click at [522, 89] on input at bounding box center [529, 92] width 295 height 24
drag, startPoint x: 522, startPoint y: 89, endPoint x: 483, endPoint y: 93, distance: 39.2
click at [483, 93] on input at bounding box center [529, 92] width 295 height 24
type input "**********"
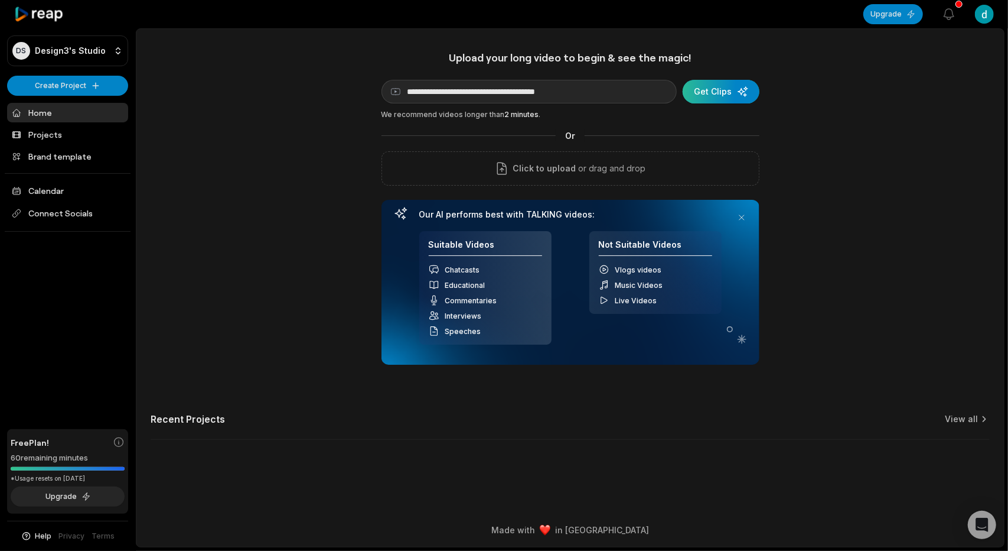
click at [698, 93] on div "submit" at bounding box center [721, 92] width 77 height 24
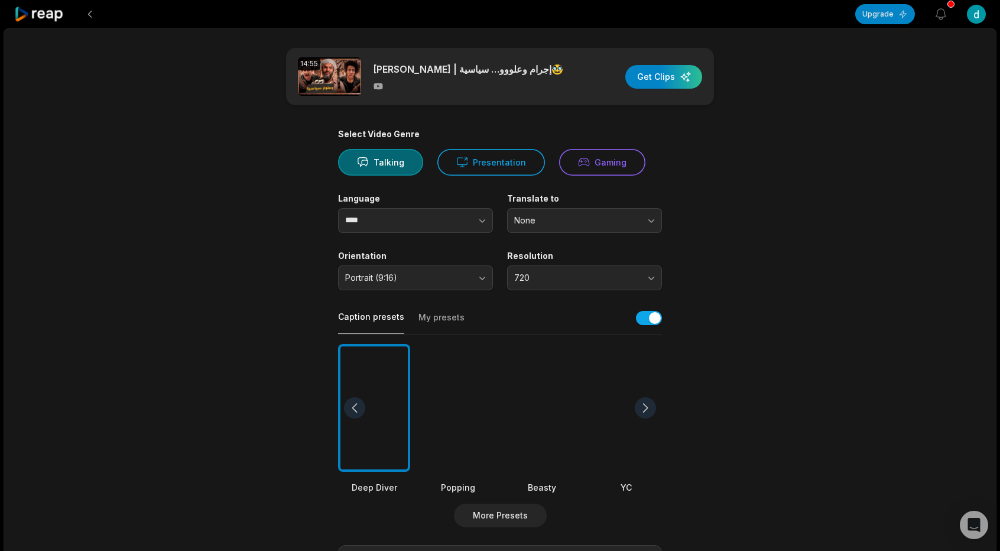
click at [393, 396] on div at bounding box center [374, 408] width 72 height 128
click at [401, 165] on button "Talking" at bounding box center [380, 162] width 85 height 27
click at [427, 281] on span "Portrait (9:16)" at bounding box center [407, 277] width 124 height 11
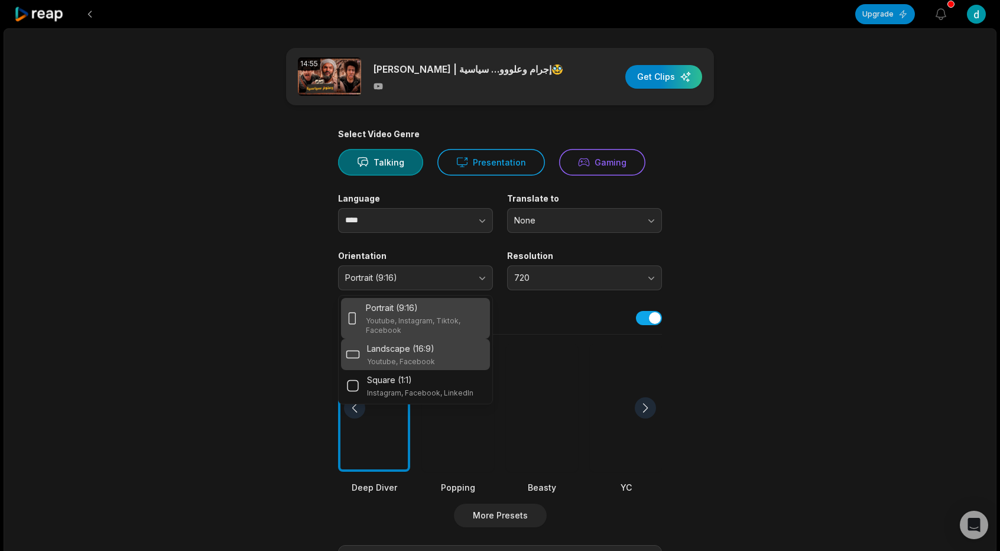
click at [406, 355] on div "Landscape (16:9) Youtube, Facebook" at bounding box center [401, 354] width 68 height 24
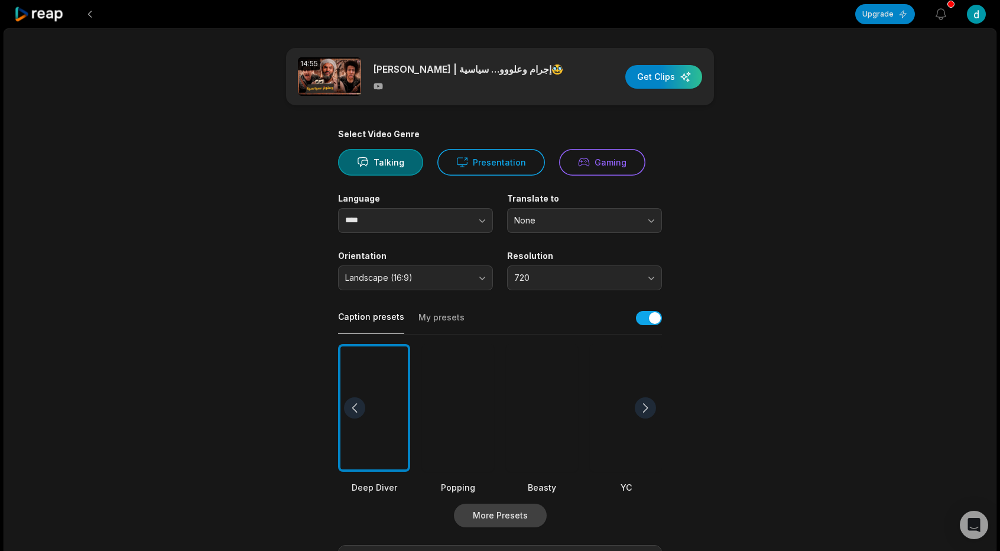
click at [508, 516] on button "More Presets" at bounding box center [500, 515] width 93 height 24
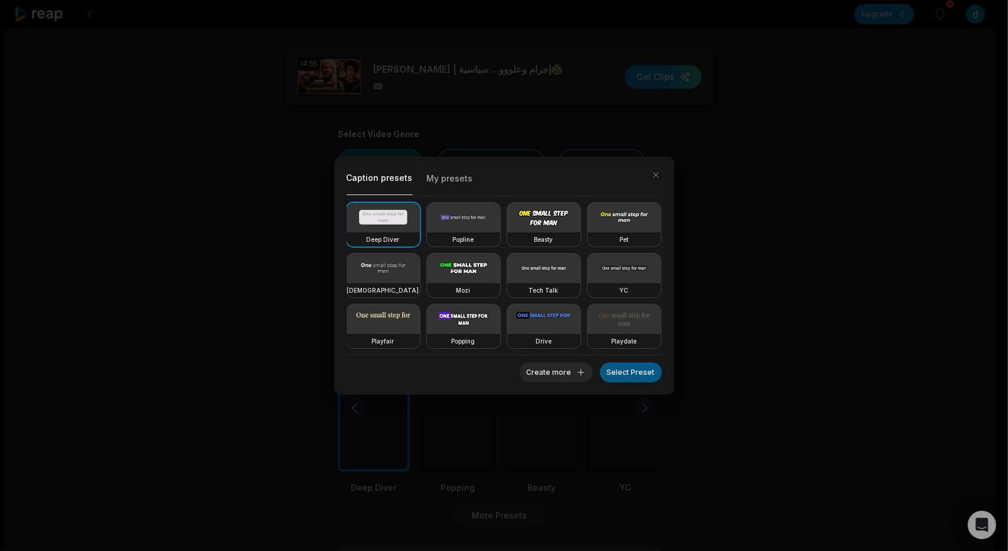
click at [624, 369] on button "Select Preset" at bounding box center [631, 372] width 62 height 20
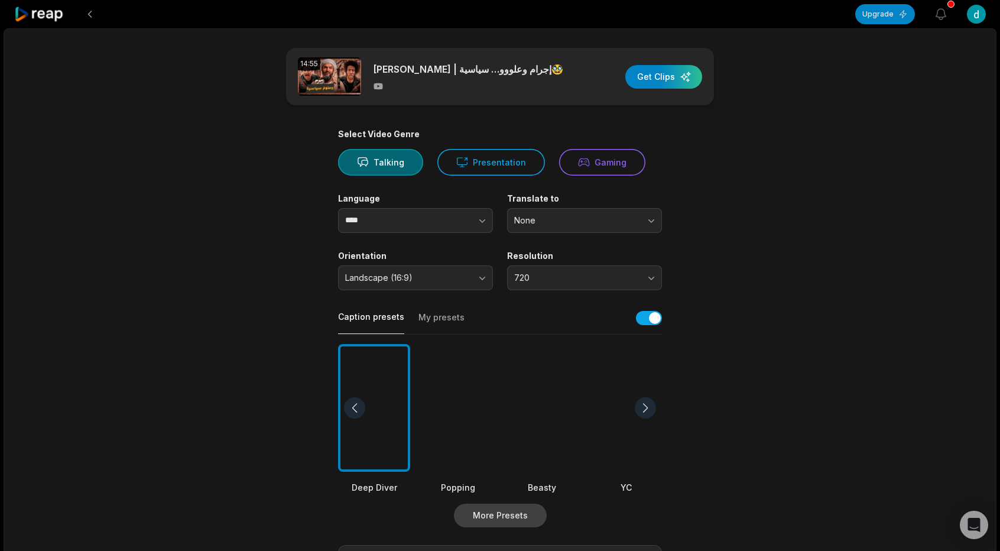
click at [482, 512] on button "More Presets" at bounding box center [500, 515] width 93 height 24
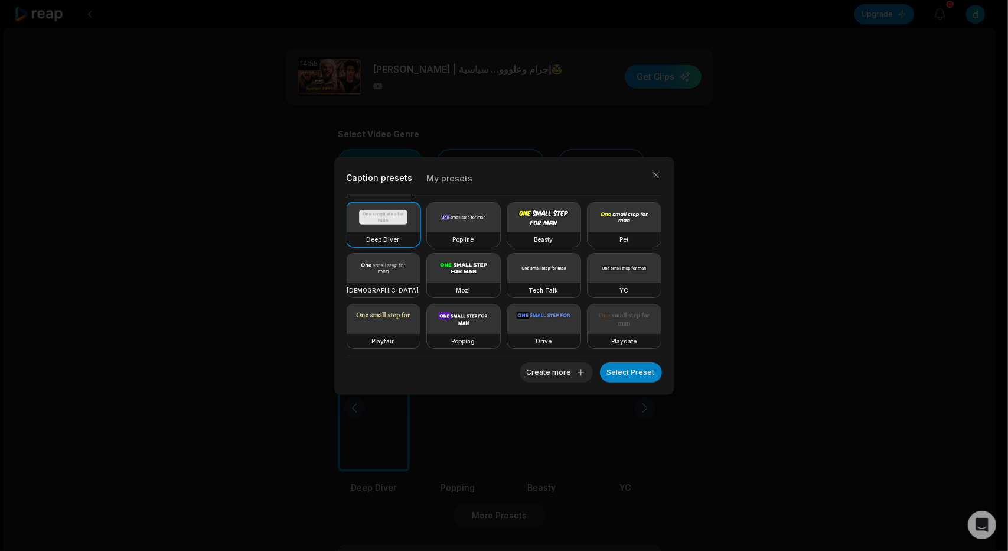
click at [395, 224] on video at bounding box center [383, 218] width 73 height 30
click at [440, 183] on button "My presets" at bounding box center [450, 181] width 46 height 25
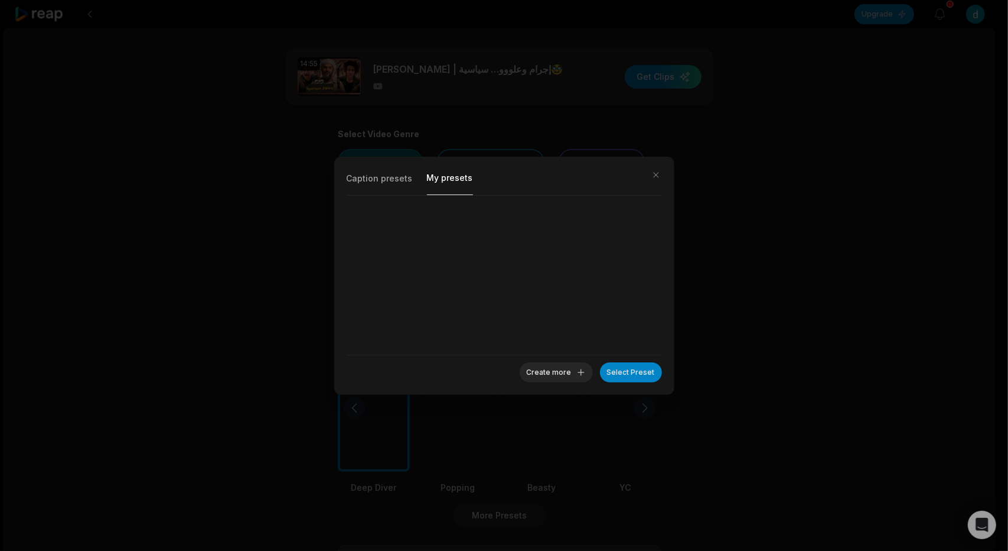
click at [380, 185] on button "Caption presets" at bounding box center [380, 181] width 66 height 25
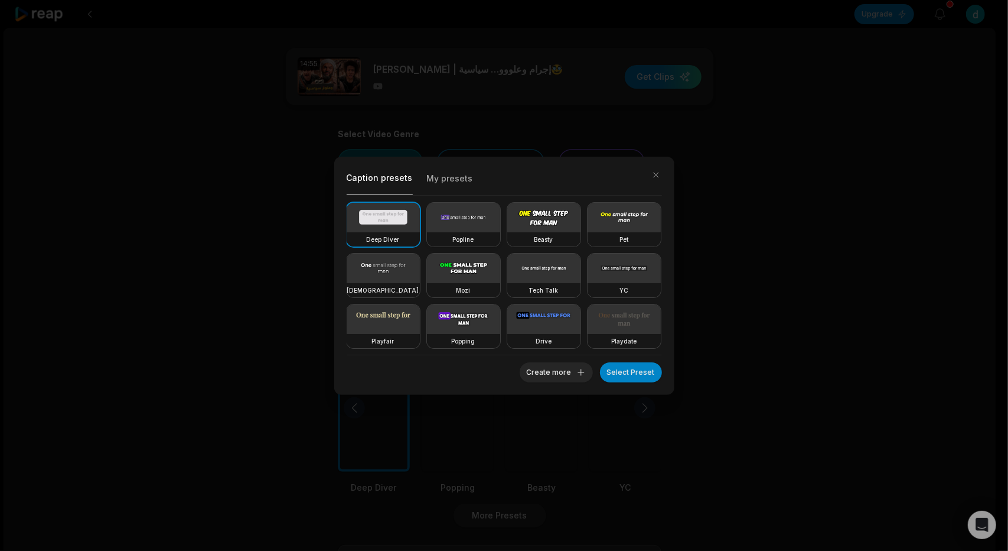
click at [485, 235] on div "Popline" at bounding box center [463, 239] width 73 height 14
click at [427, 228] on video at bounding box center [463, 218] width 73 height 30
click at [414, 224] on video at bounding box center [383, 218] width 73 height 30
click at [632, 375] on button "Select Preset" at bounding box center [631, 372] width 62 height 20
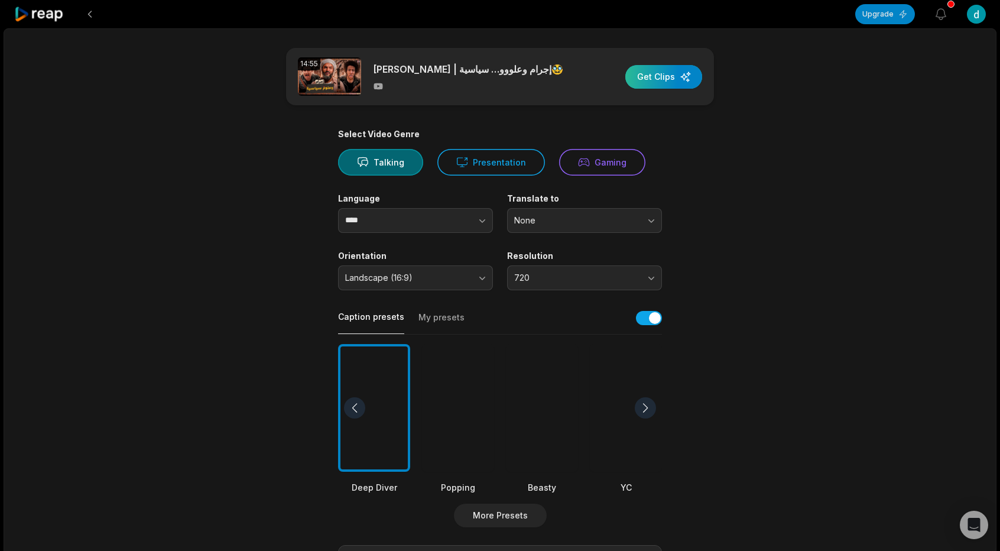
click at [664, 76] on div "button" at bounding box center [663, 77] width 77 height 24
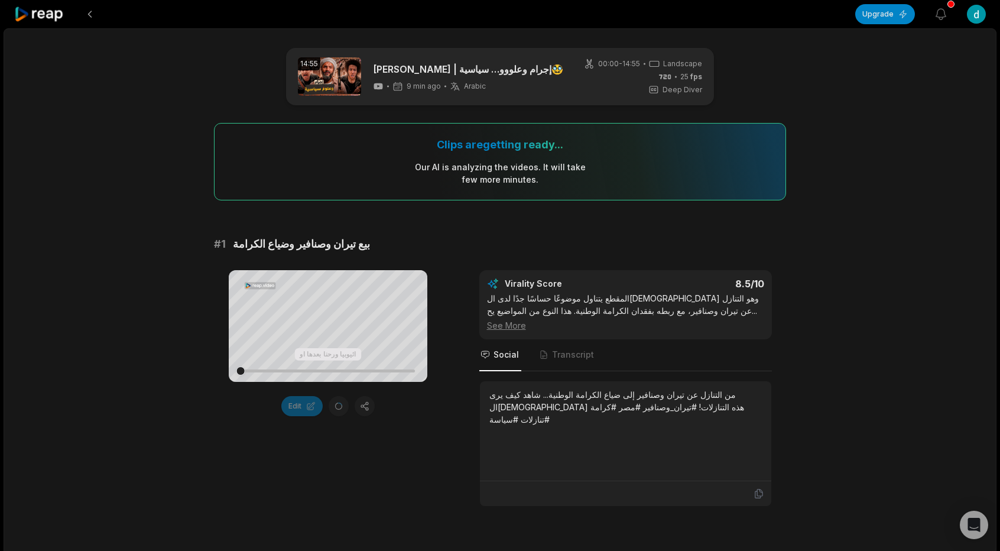
click at [500, 327] on div "See More" at bounding box center [625, 325] width 277 height 12
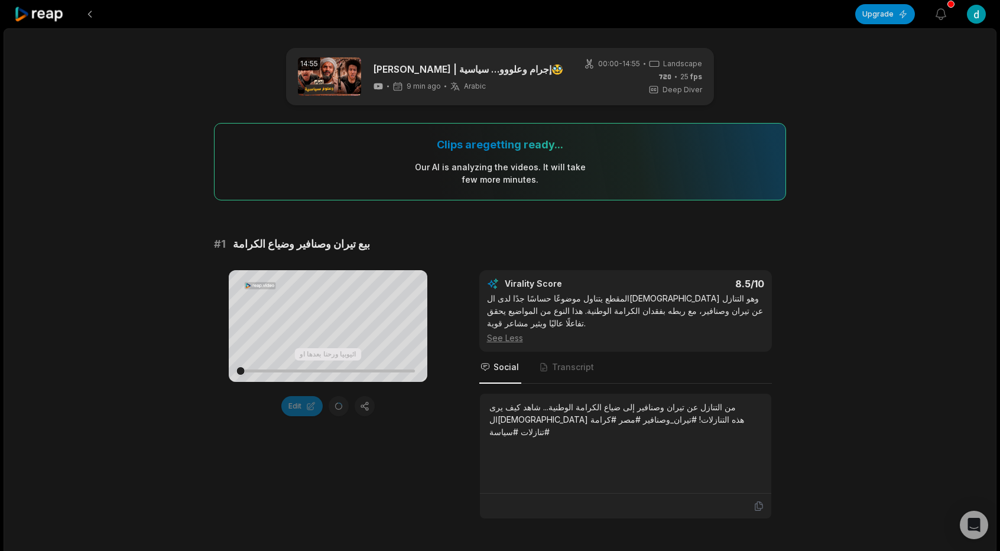
click at [500, 331] on div "See Less" at bounding box center [625, 337] width 277 height 12
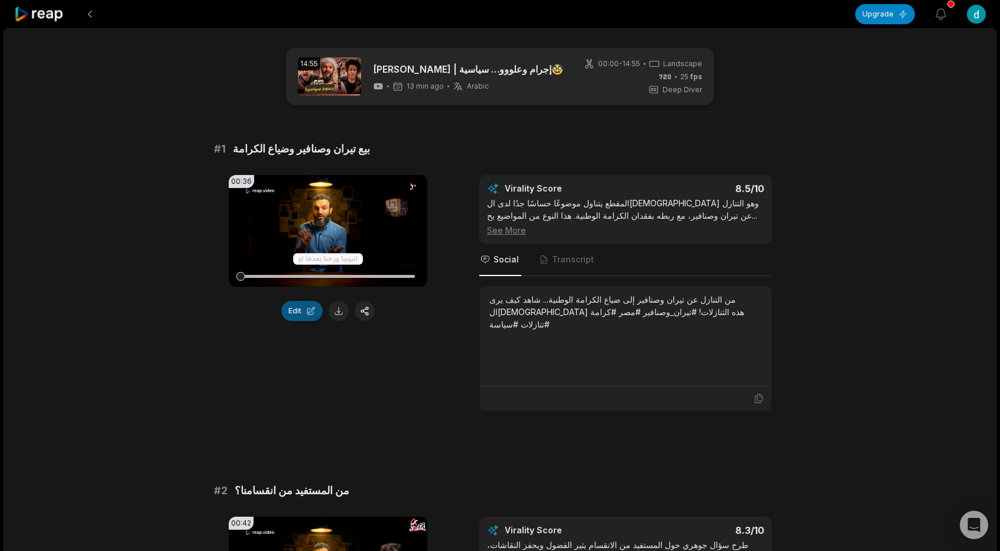
click at [313, 314] on button "Edit" at bounding box center [301, 311] width 41 height 20
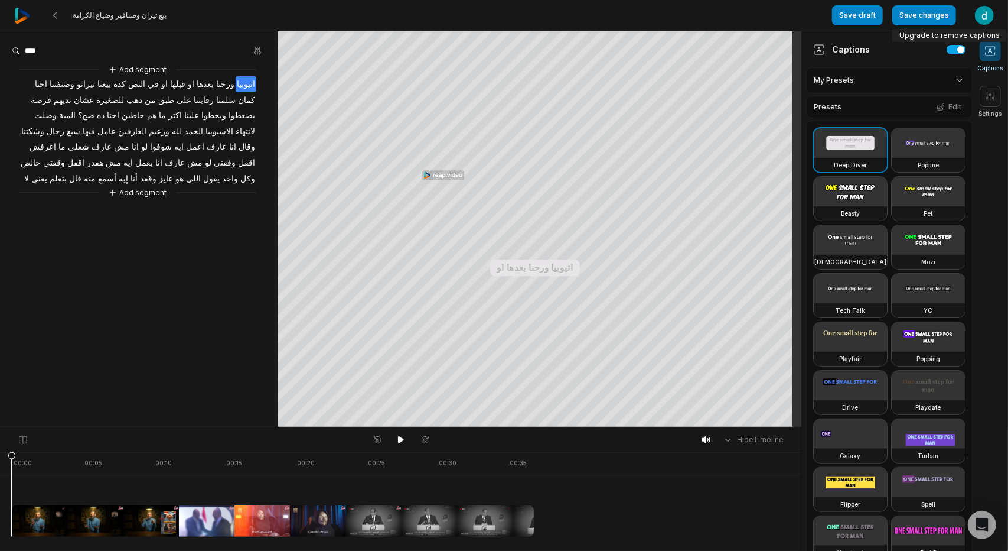
click at [931, 56] on div "Captions" at bounding box center [889, 49] width 167 height 36
click at [920, 51] on div "Captions" at bounding box center [889, 49] width 167 height 36
click at [948, 77] on html "بيع تيران وصنافير وضياع الكرامة Save draft Save changes Open user menu Captions…" at bounding box center [504, 275] width 1008 height 551
click at [945, 80] on html "بيع تيران وصنافير وضياع الكرامة Save draft Save changes Open user menu Captions…" at bounding box center [504, 275] width 1008 height 551
click at [939, 108] on button "Edit" at bounding box center [949, 106] width 32 height 15
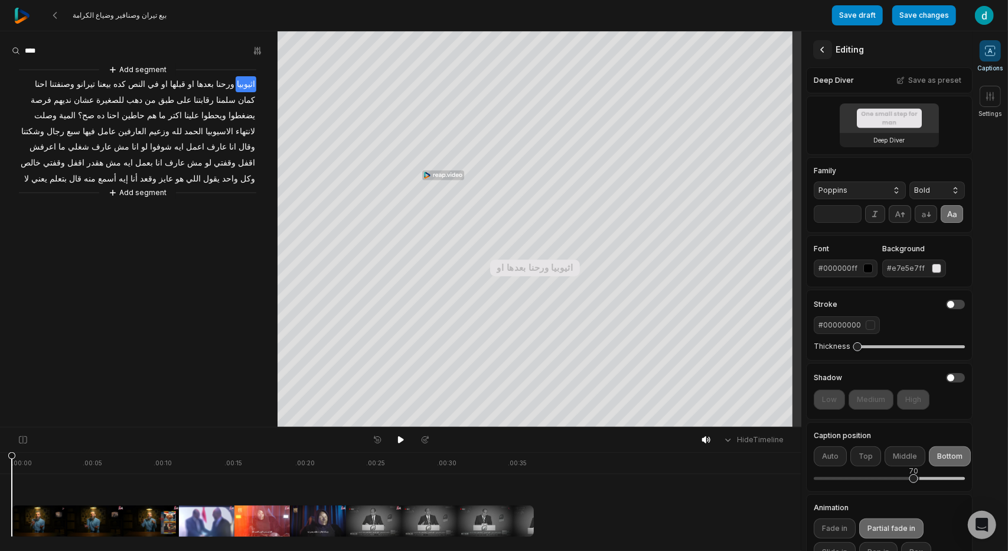
click at [822, 51] on icon at bounding box center [823, 50] width 4 height 6
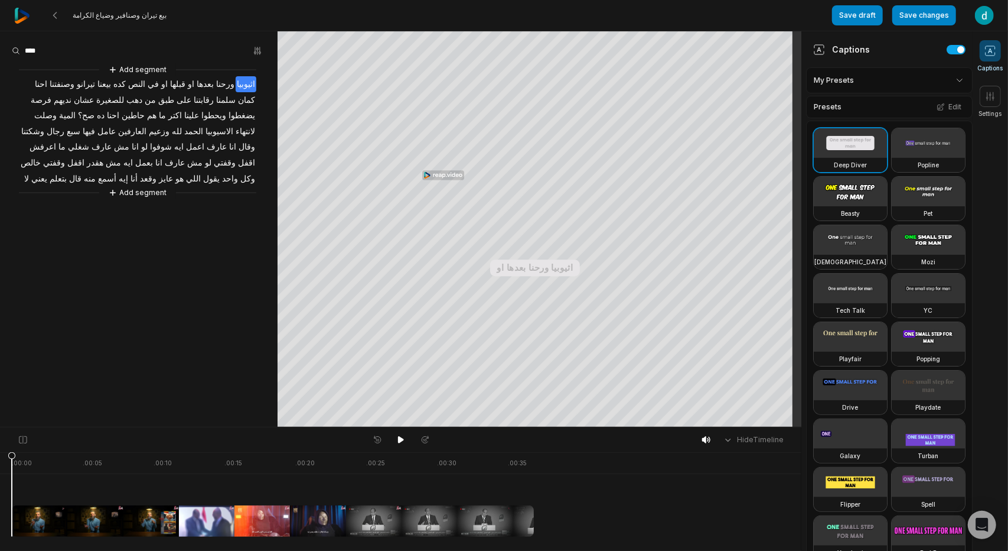
click at [819, 50] on icon at bounding box center [820, 49] width 4 height 5
click at [842, 50] on div "Captions" at bounding box center [841, 49] width 57 height 12
click at [51, 14] on icon at bounding box center [54, 15] width 9 height 9
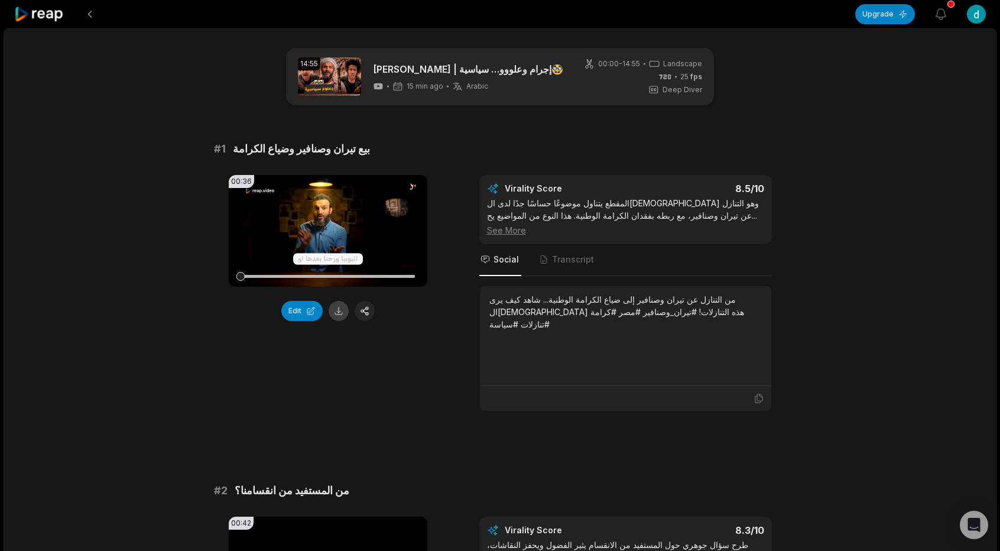
click at [337, 310] on button at bounding box center [338, 311] width 20 height 20
click at [90, 18] on button at bounding box center [89, 14] width 21 height 21
click at [886, 13] on button "Upgrade" at bounding box center [885, 14] width 60 height 20
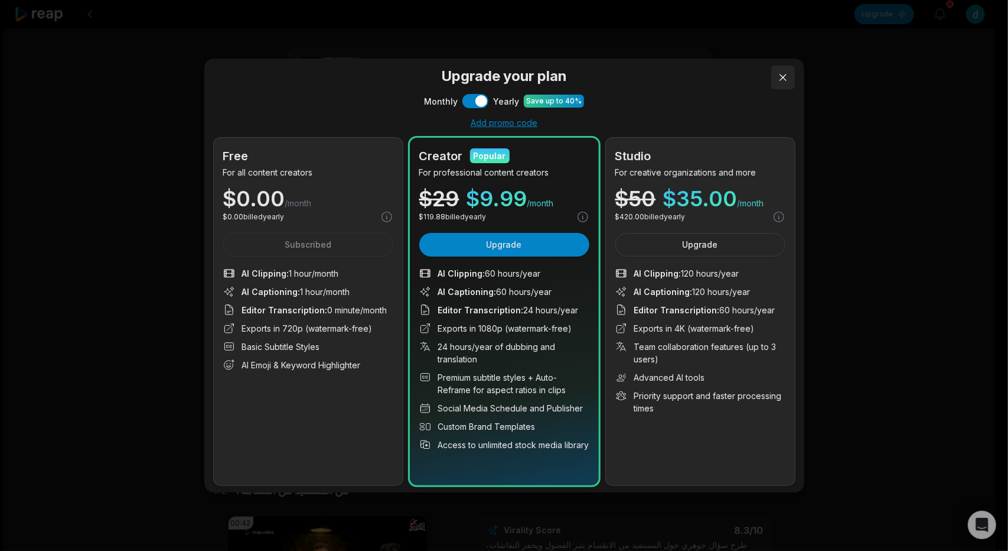
click at [785, 73] on button at bounding box center [784, 78] width 24 height 24
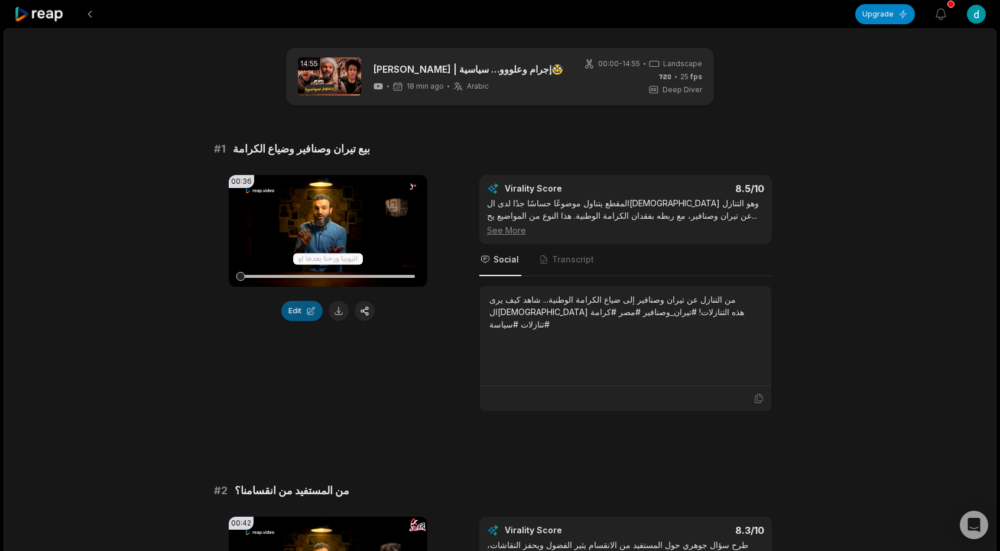
click at [298, 315] on button "Edit" at bounding box center [301, 311] width 41 height 20
